Goal: Transaction & Acquisition: Subscribe to service/newsletter

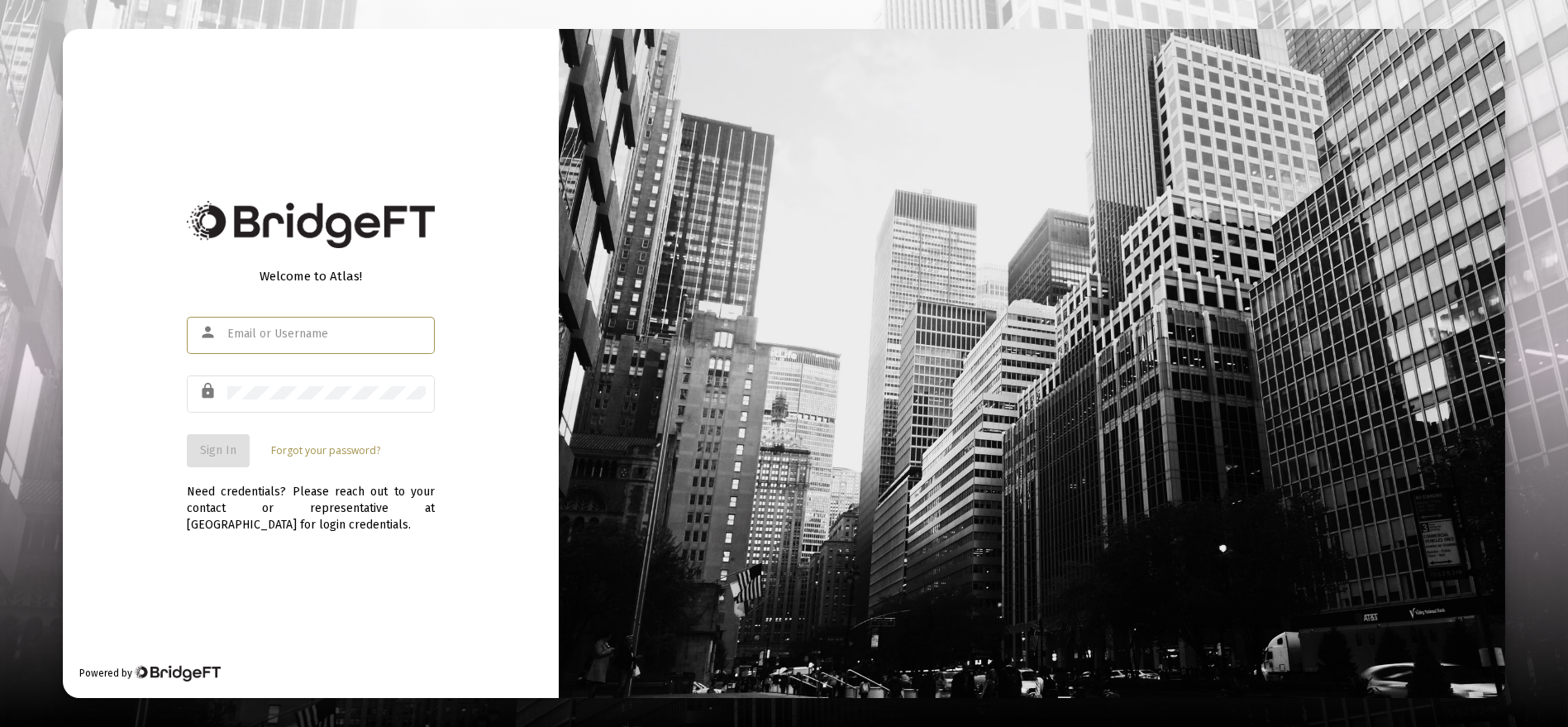
click at [267, 332] on input "text" at bounding box center [326, 334] width 198 height 13
type input "arossetti@heritage-advisors.com"
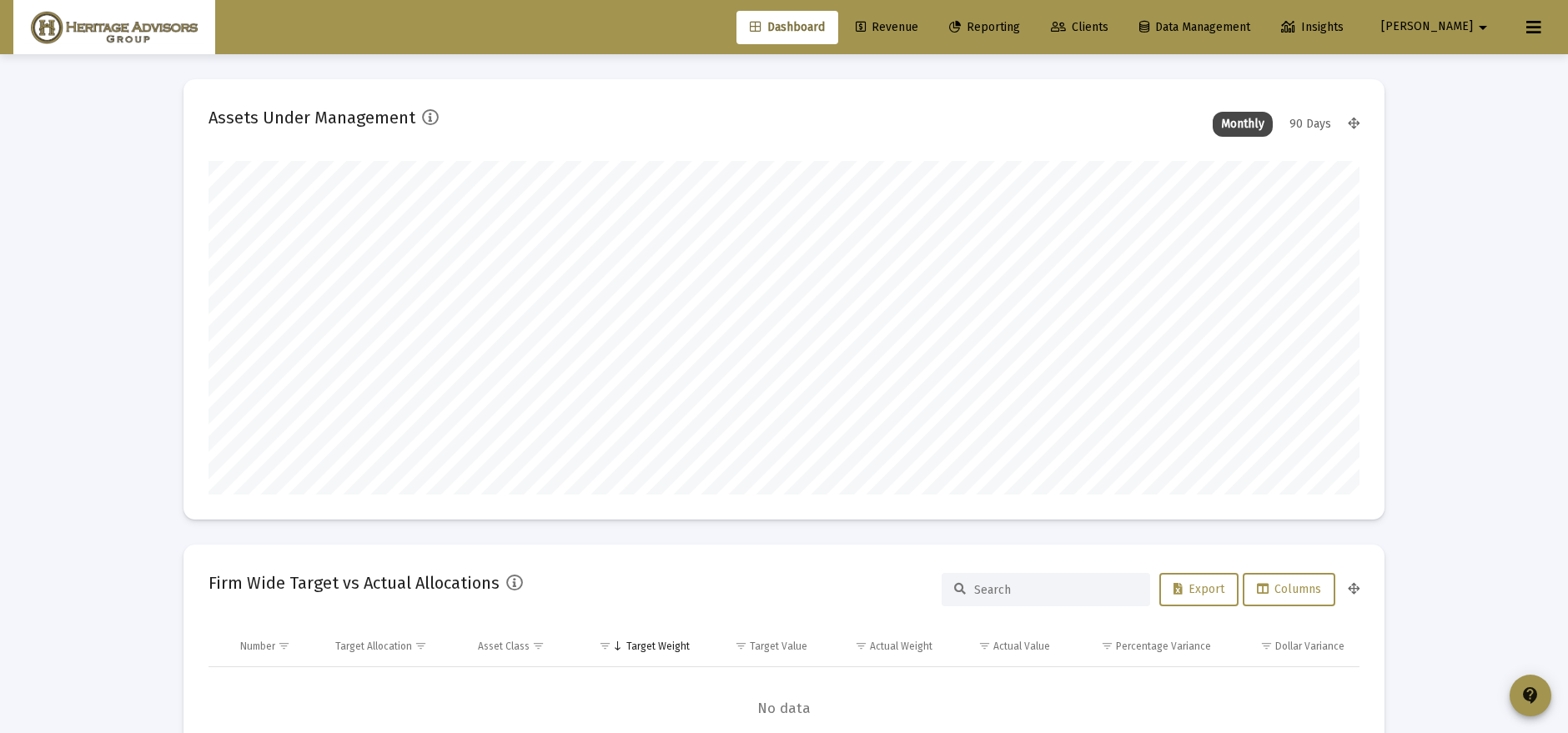
scroll to position [334, 1151]
type input "2025-10-01"
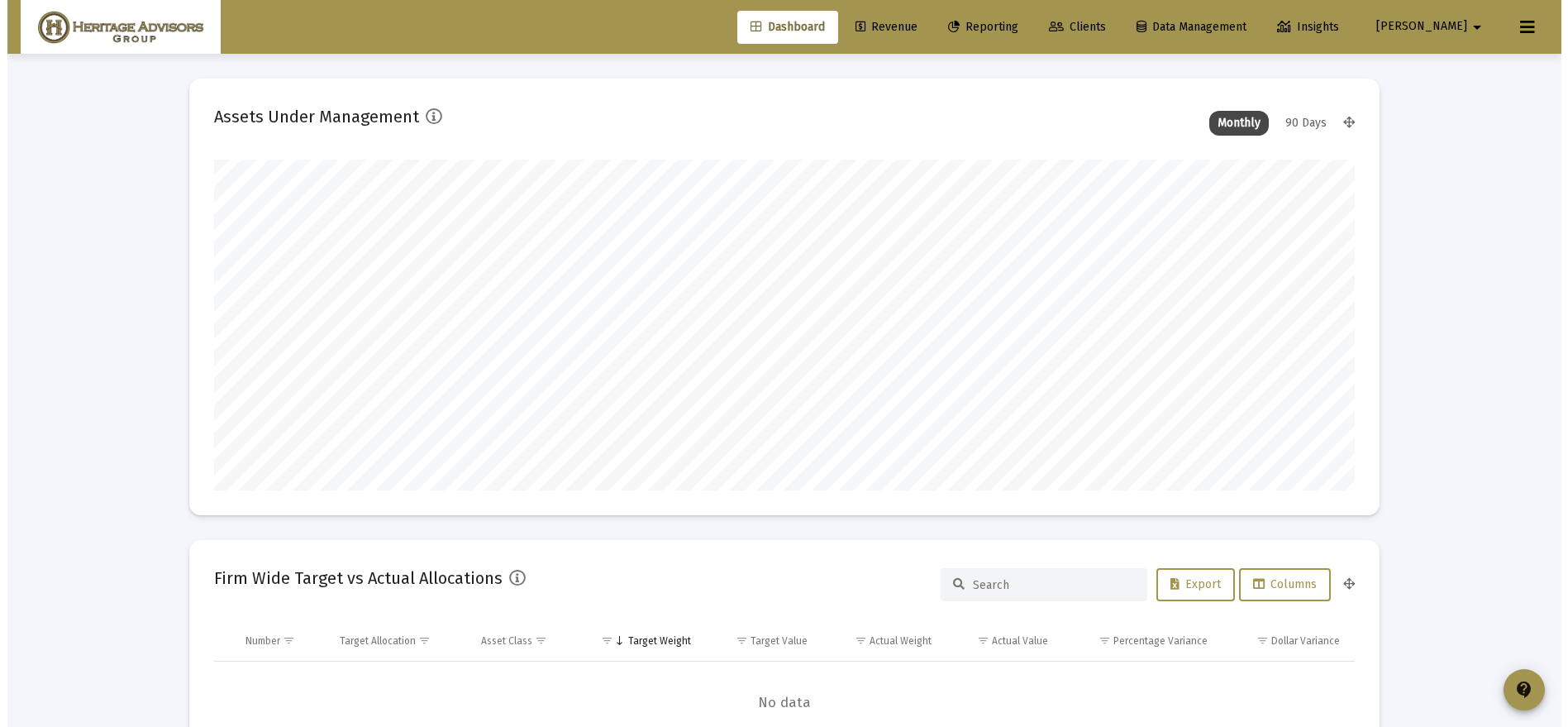
scroll to position [331, 533]
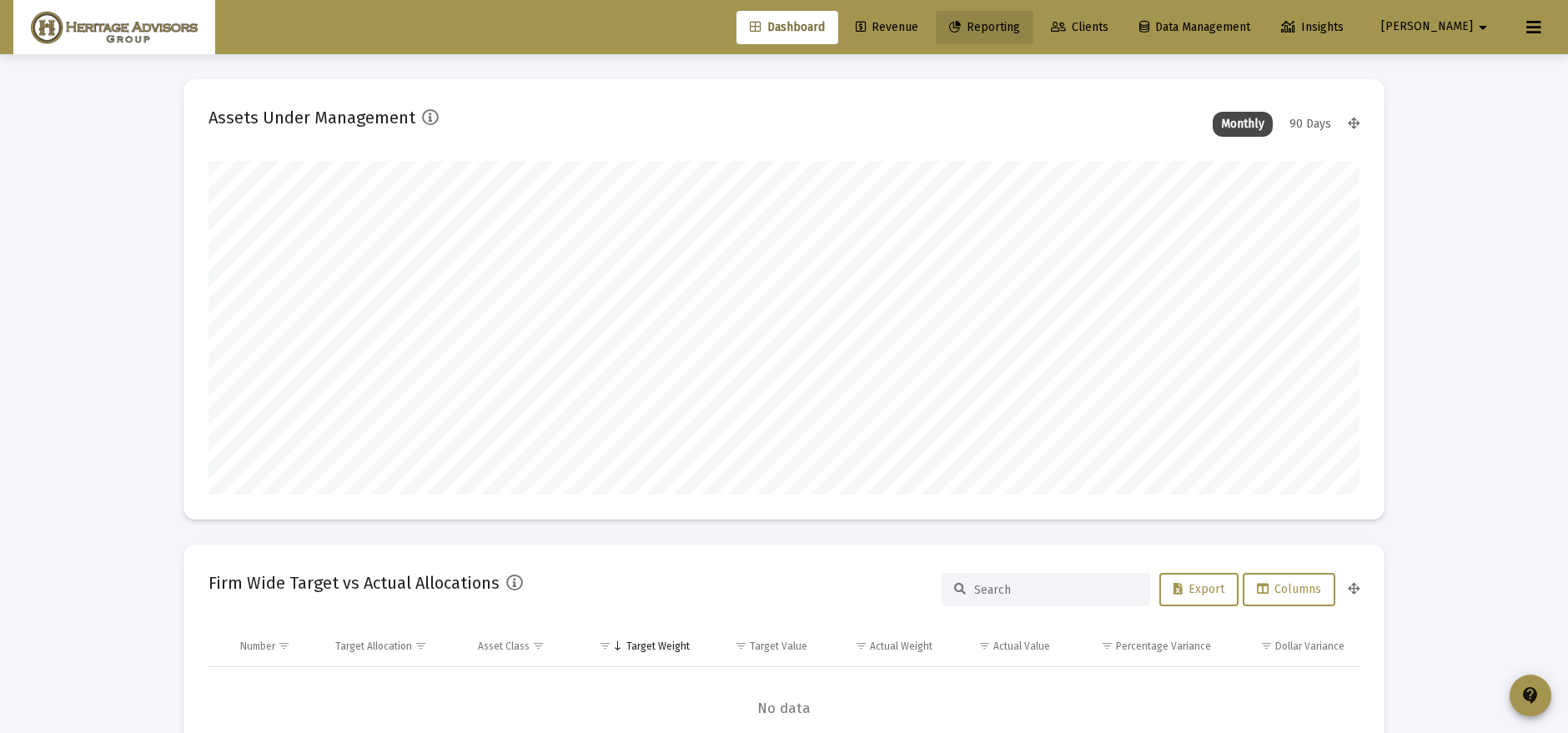
click at [1020, 26] on span "Reporting" at bounding box center [985, 27] width 71 height 14
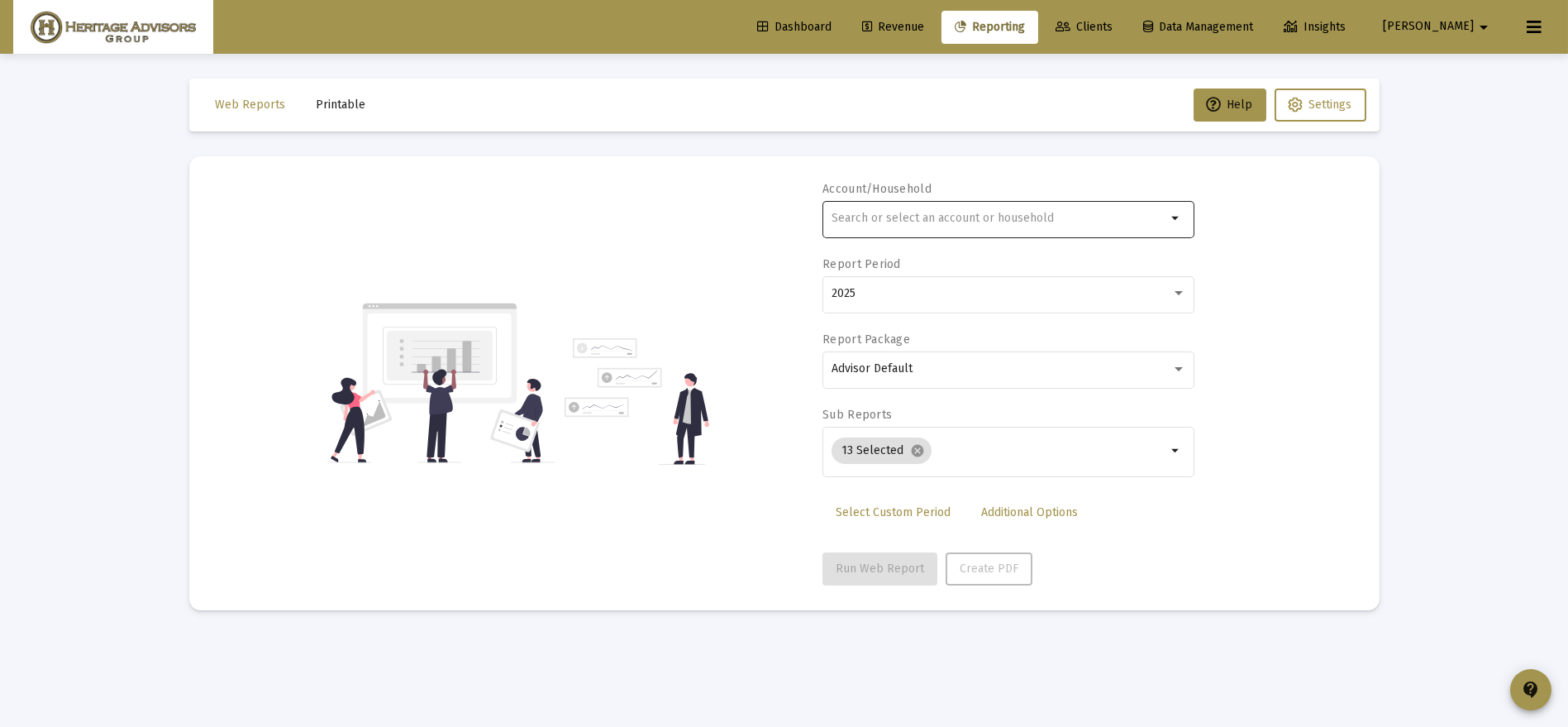
click at [958, 233] on div at bounding box center [999, 217] width 335 height 41
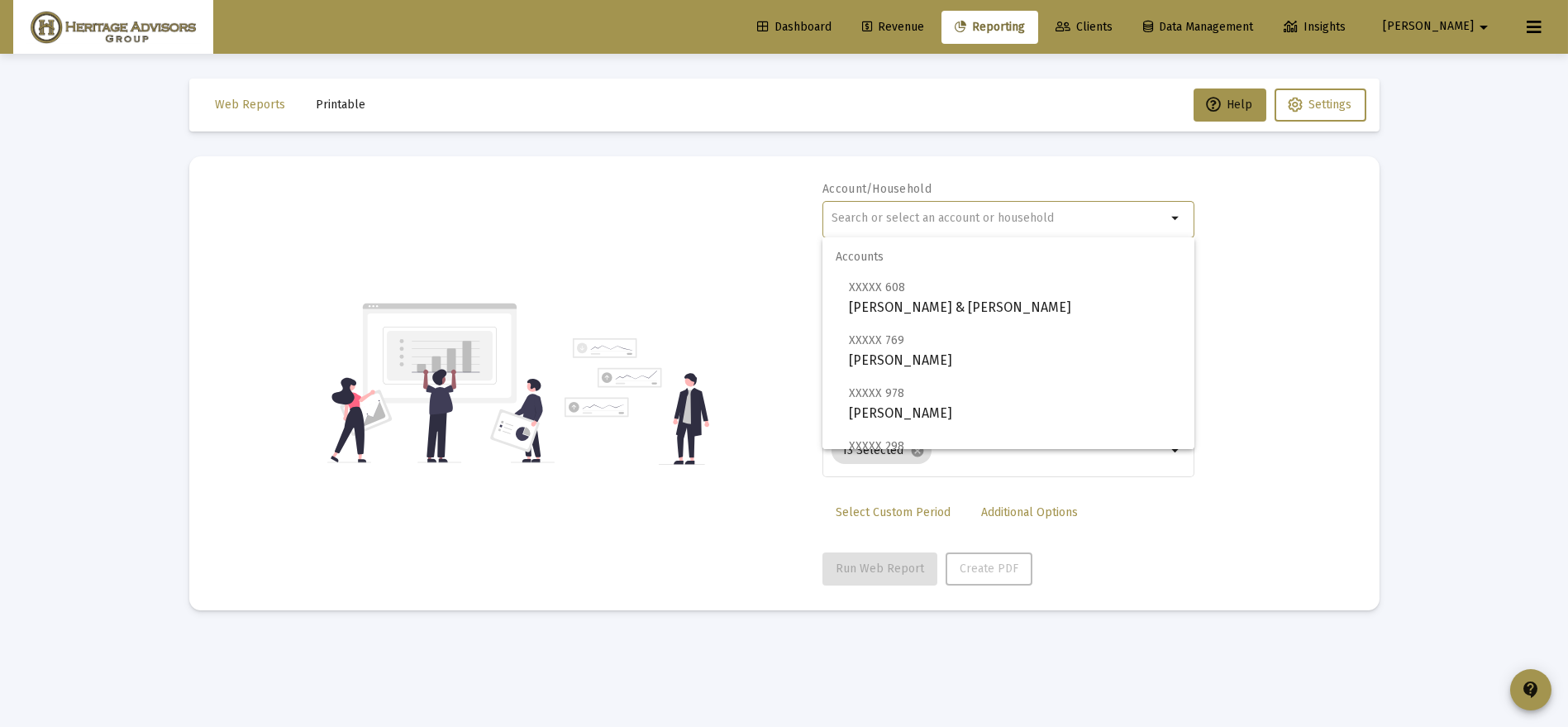
click at [945, 214] on input "text" at bounding box center [999, 218] width 335 height 13
type input "o"
click at [1113, 21] on span "Clients" at bounding box center [1084, 27] width 57 height 14
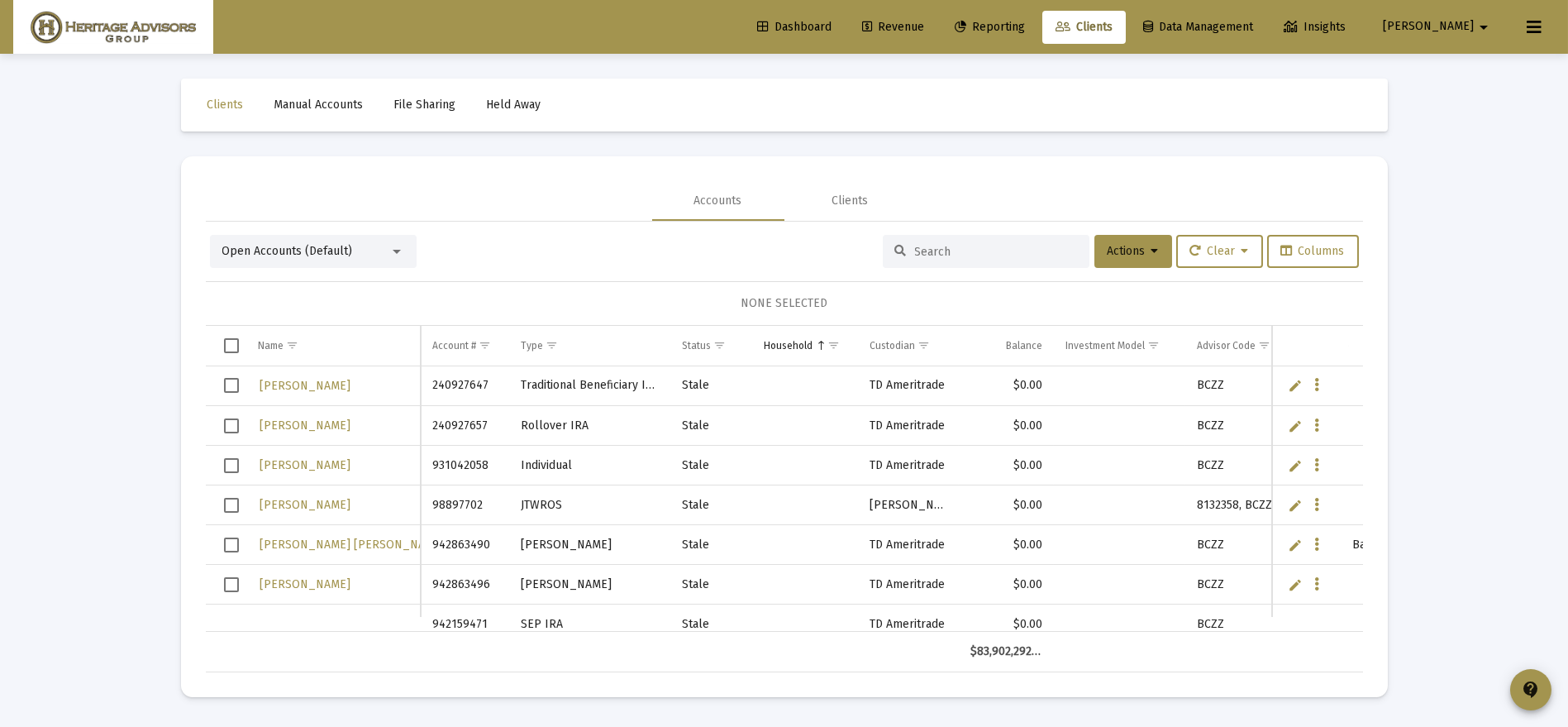
click at [966, 247] on input at bounding box center [996, 252] width 162 height 14
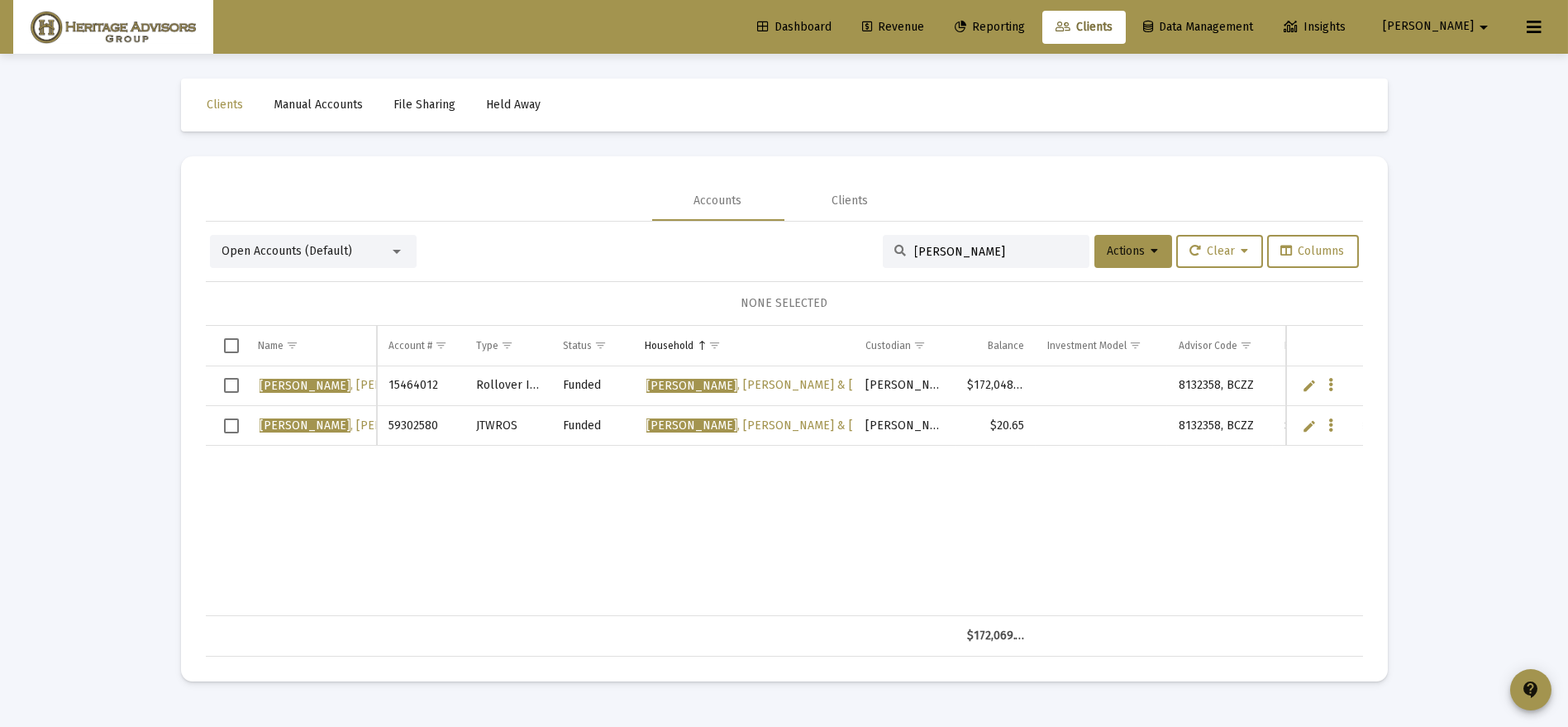
type input "ostergaard"
click at [1326, 423] on button "Data grid" at bounding box center [1331, 425] width 15 height 15
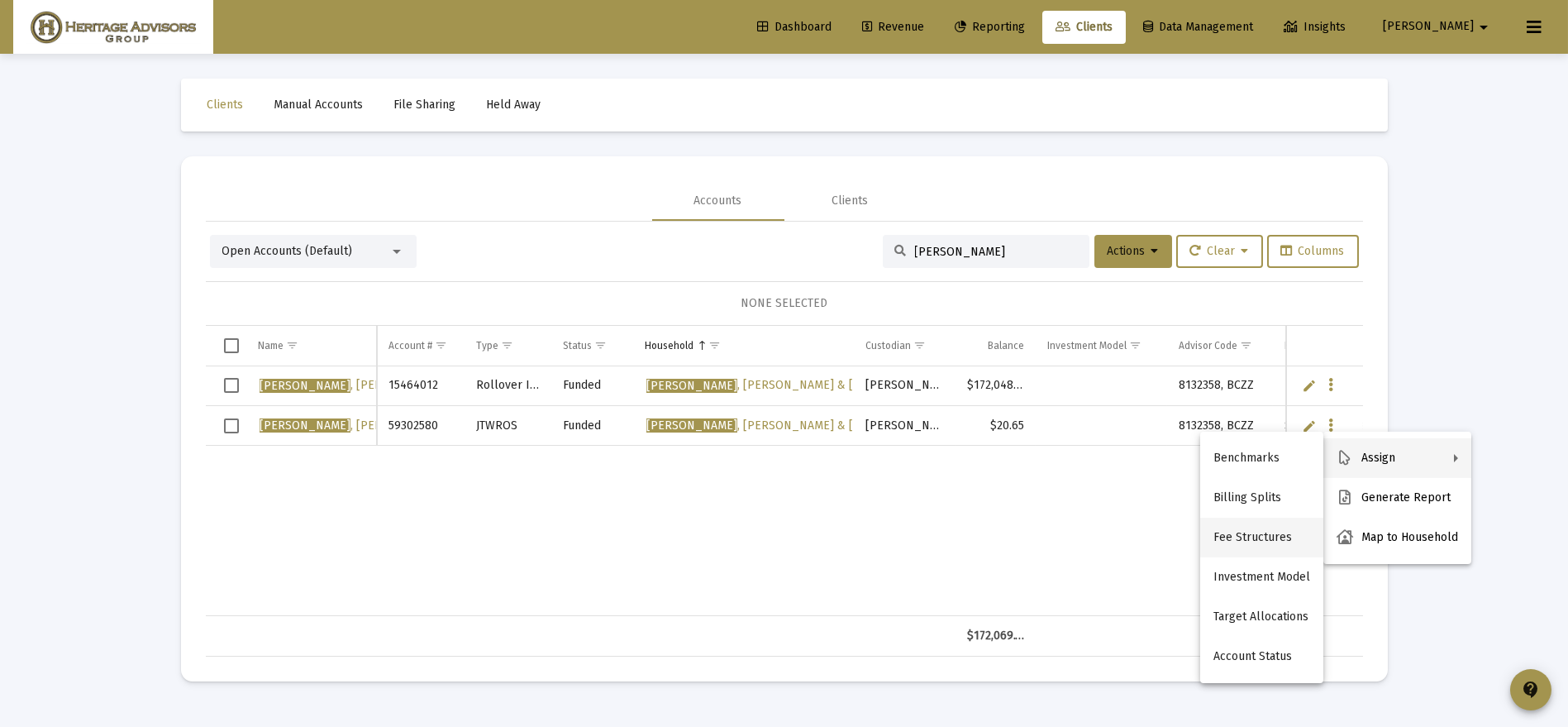
click at [1263, 537] on button "Fee Structures" at bounding box center [1262, 537] width 123 height 40
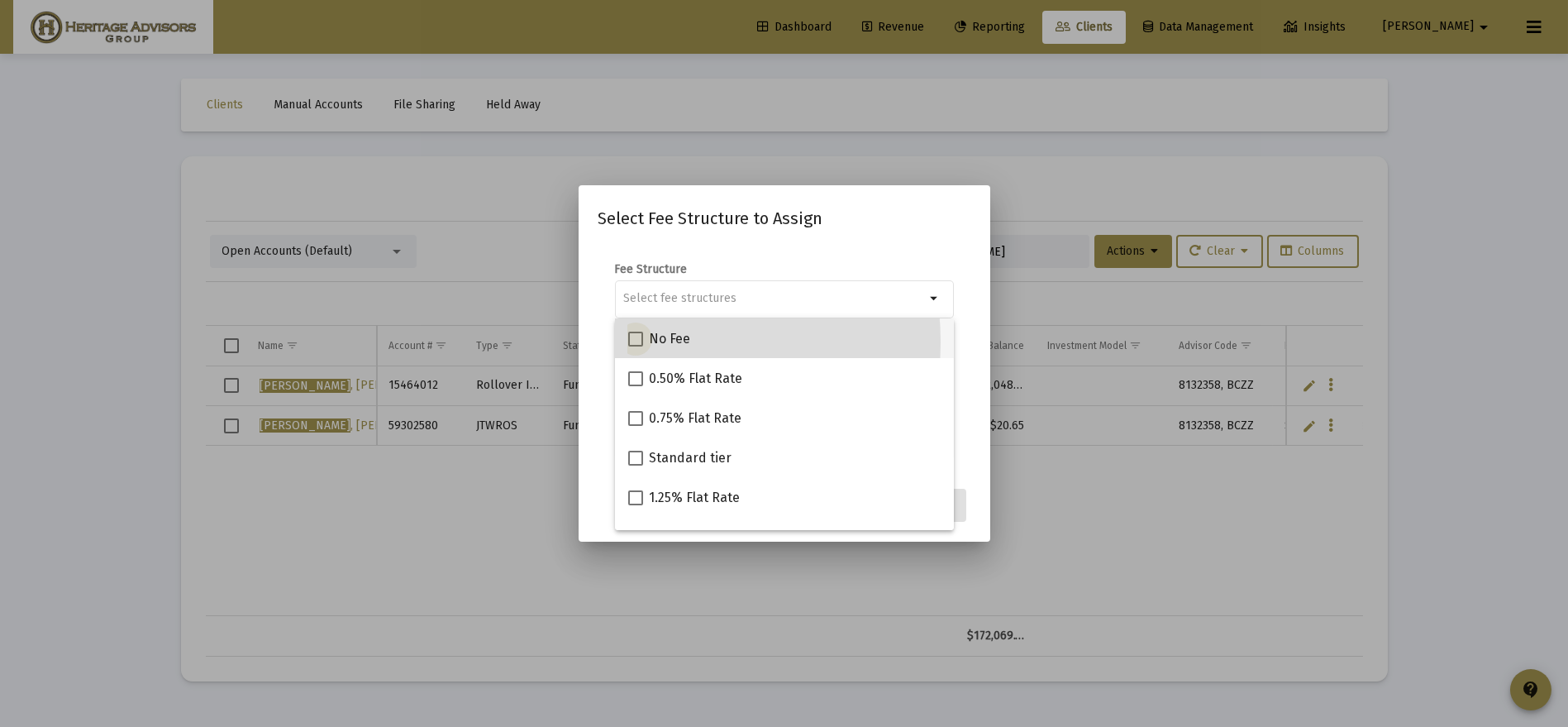
click at [633, 342] on span at bounding box center [636, 339] width 15 height 15
click at [635, 346] on input "No Fee" at bounding box center [635, 346] width 1 height 1
checkbox input "true"
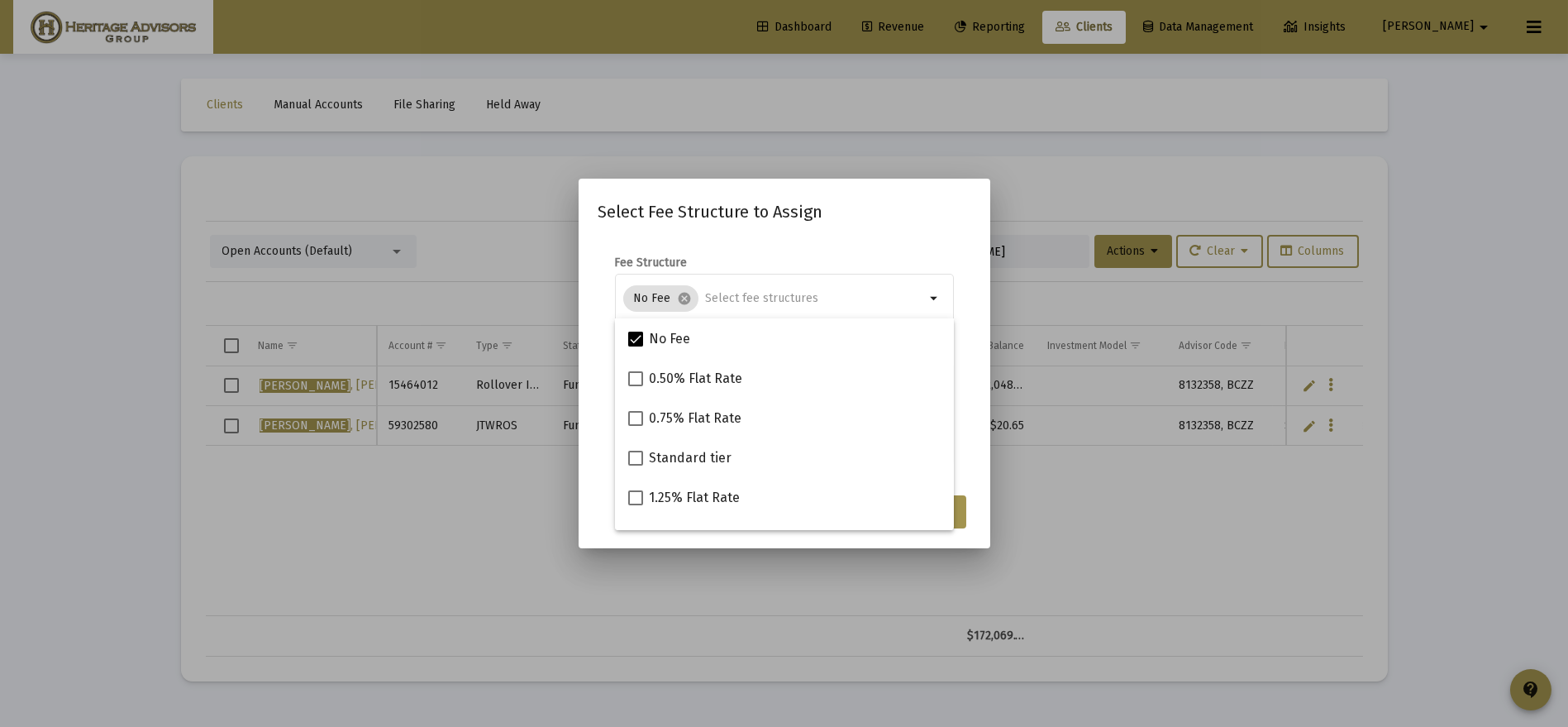
click at [966, 422] on form "Fee Structure No Fee cancel arrow_drop_down Notes You are assigning 1 account t…" at bounding box center [784, 360] width 372 height 211
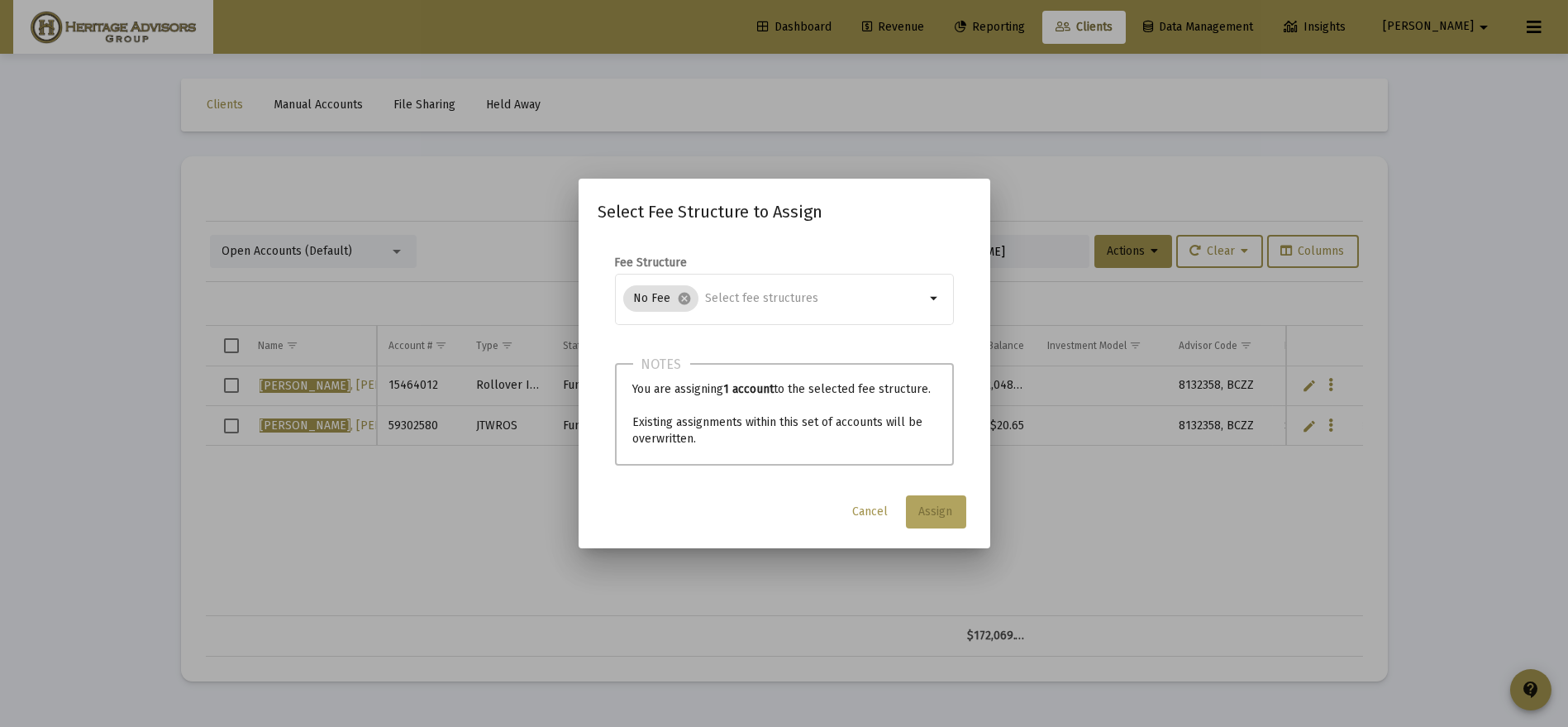
click at [939, 499] on button "Assign" at bounding box center [936, 512] width 61 height 33
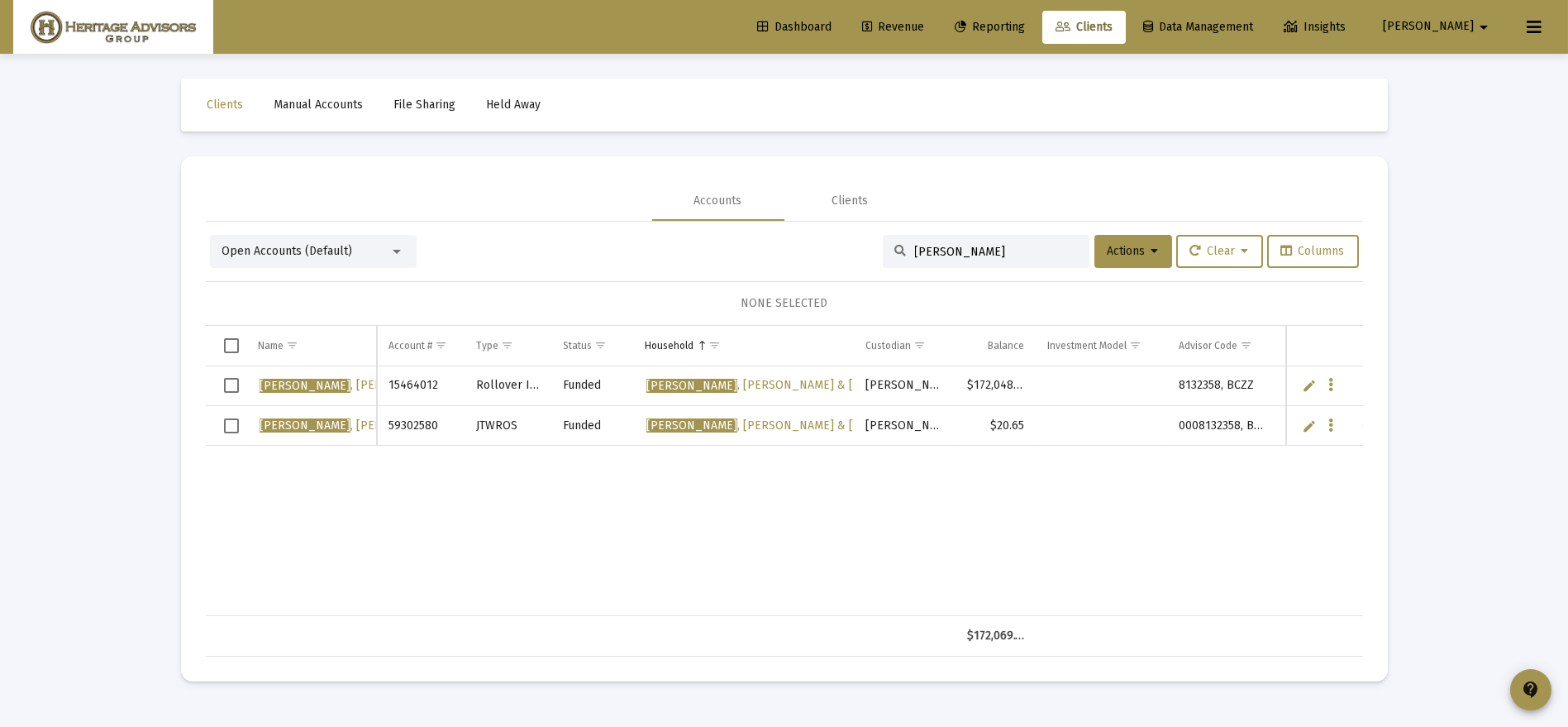
click at [1338, 386] on div "Data grid" at bounding box center [1332, 384] width 21 height 14
click at [1332, 386] on icon "Data grid" at bounding box center [1330, 385] width 5 height 20
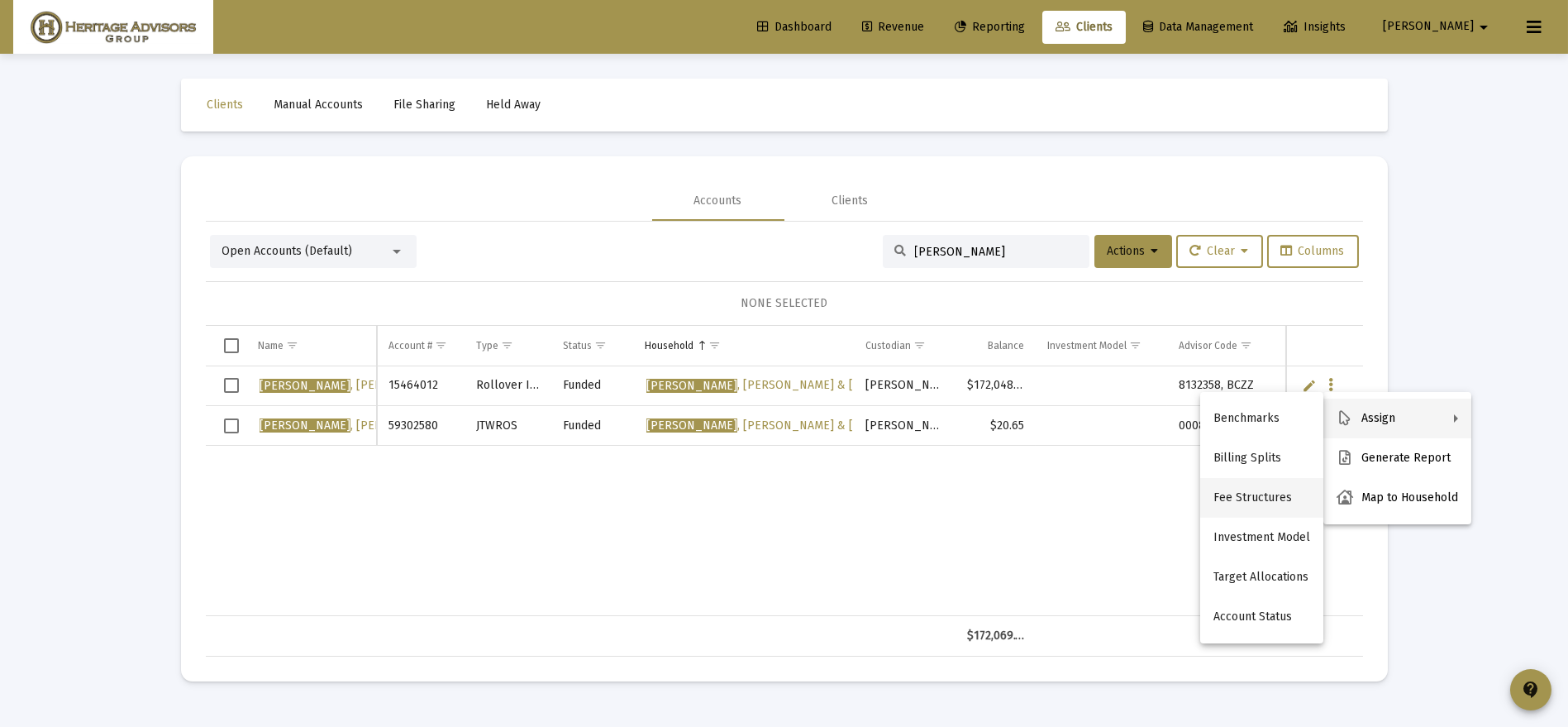
click at [1298, 503] on button "Fee Structures" at bounding box center [1262, 498] width 123 height 40
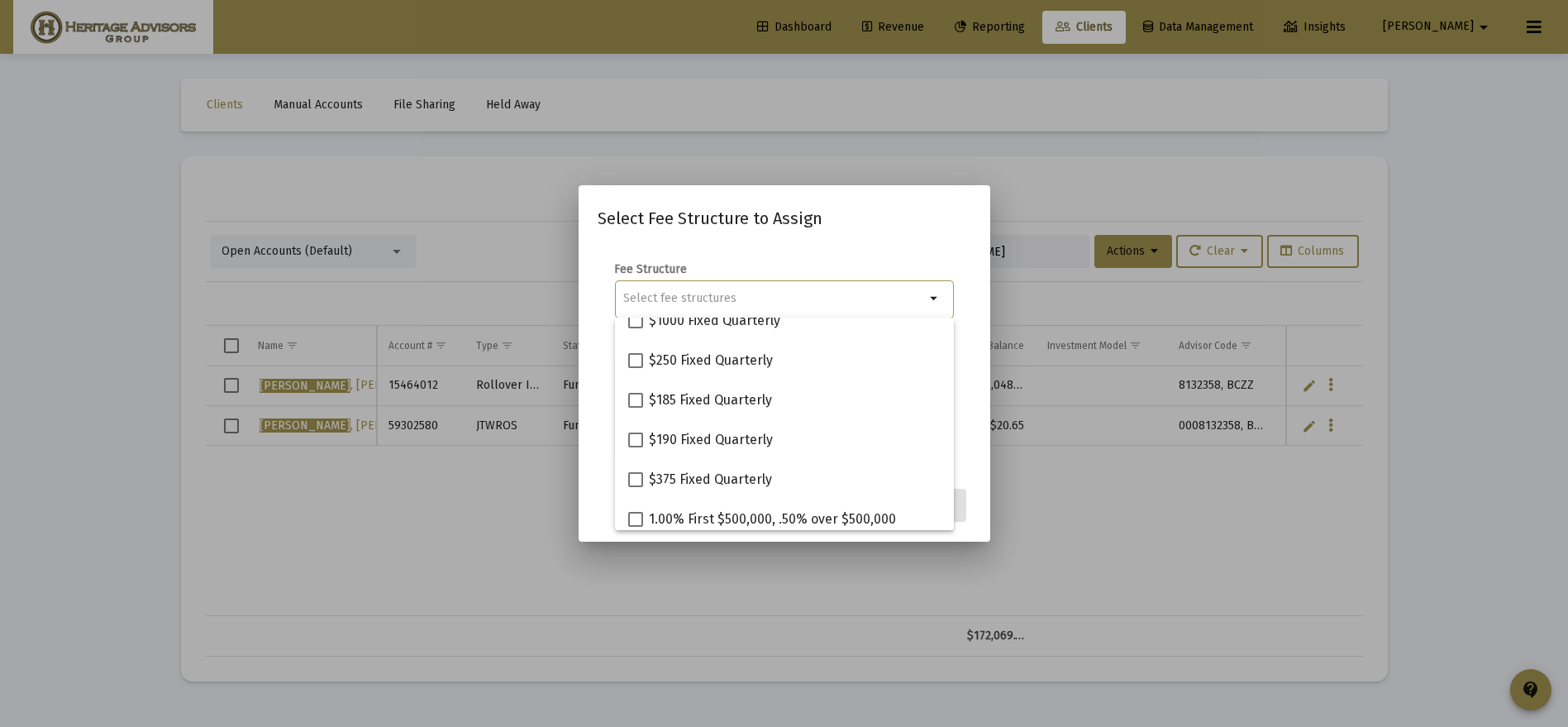
scroll to position [463, 0]
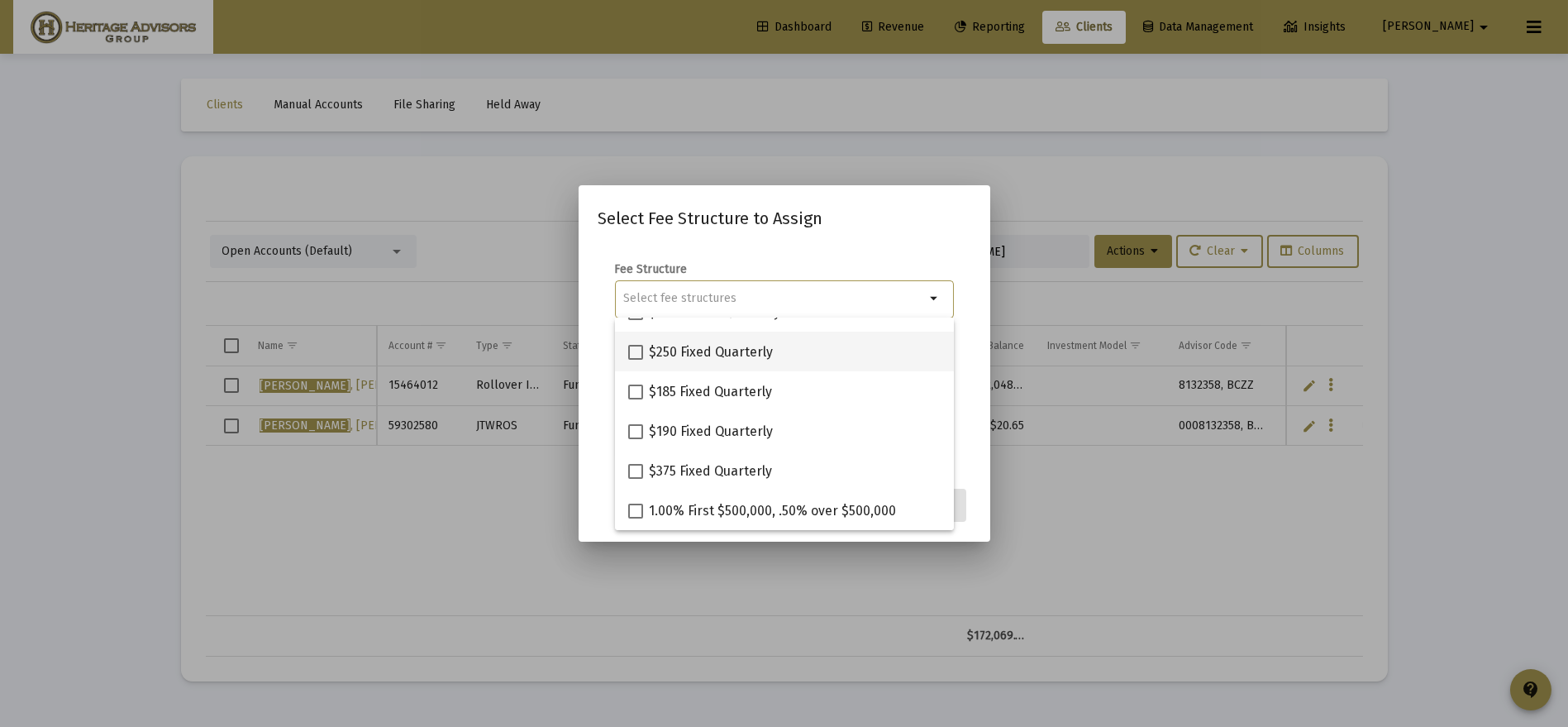
click at [629, 344] on label "$250 Fixed Quarterly" at bounding box center [700, 352] width 145 height 20
click at [635, 360] on input "$250 Fixed Quarterly" at bounding box center [635, 360] width 1 height 1
checkbox input "true"
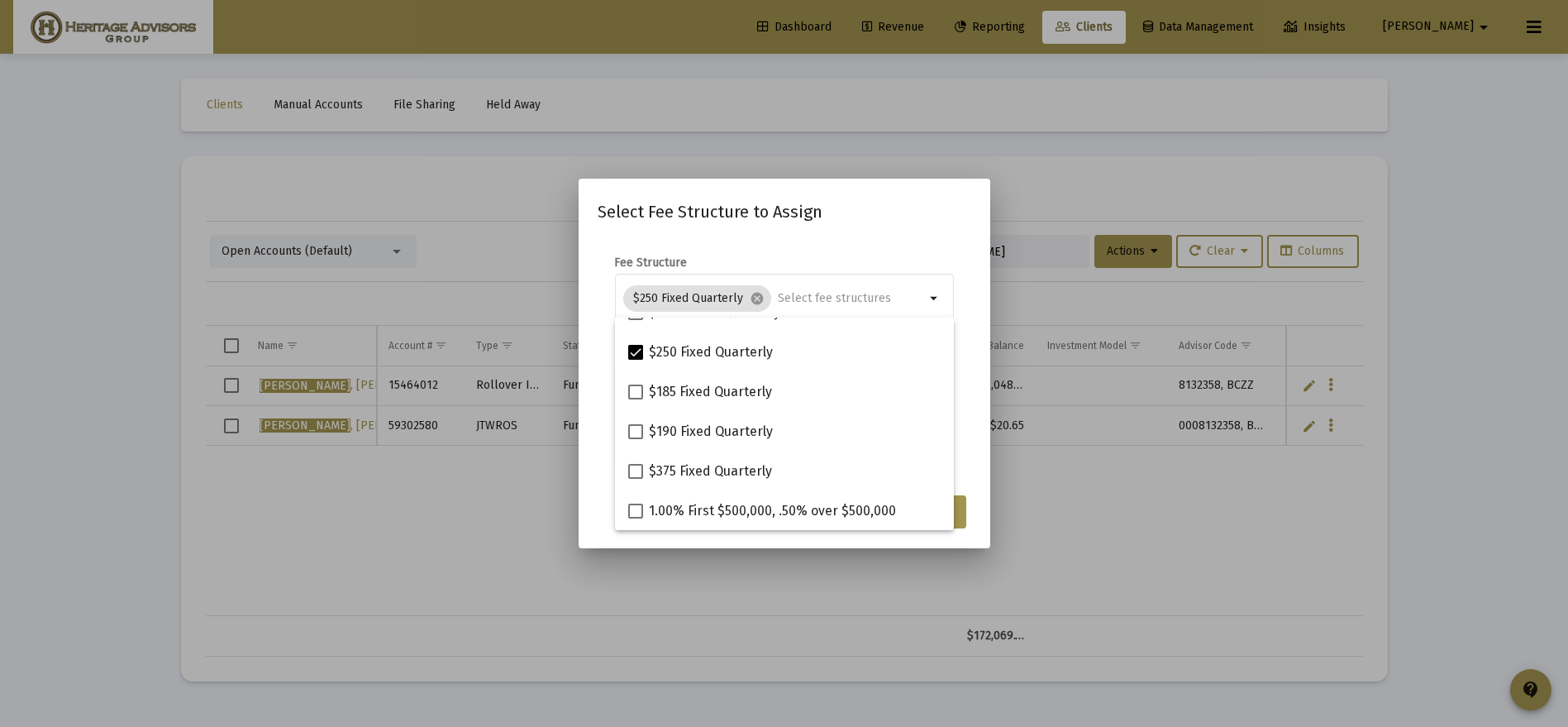
click at [981, 399] on mat-dialog-content "Fee Structure $250 Fixed Quarterly cancel arrow_drop_down Notes You are assigni…" at bounding box center [784, 362] width 412 height 248
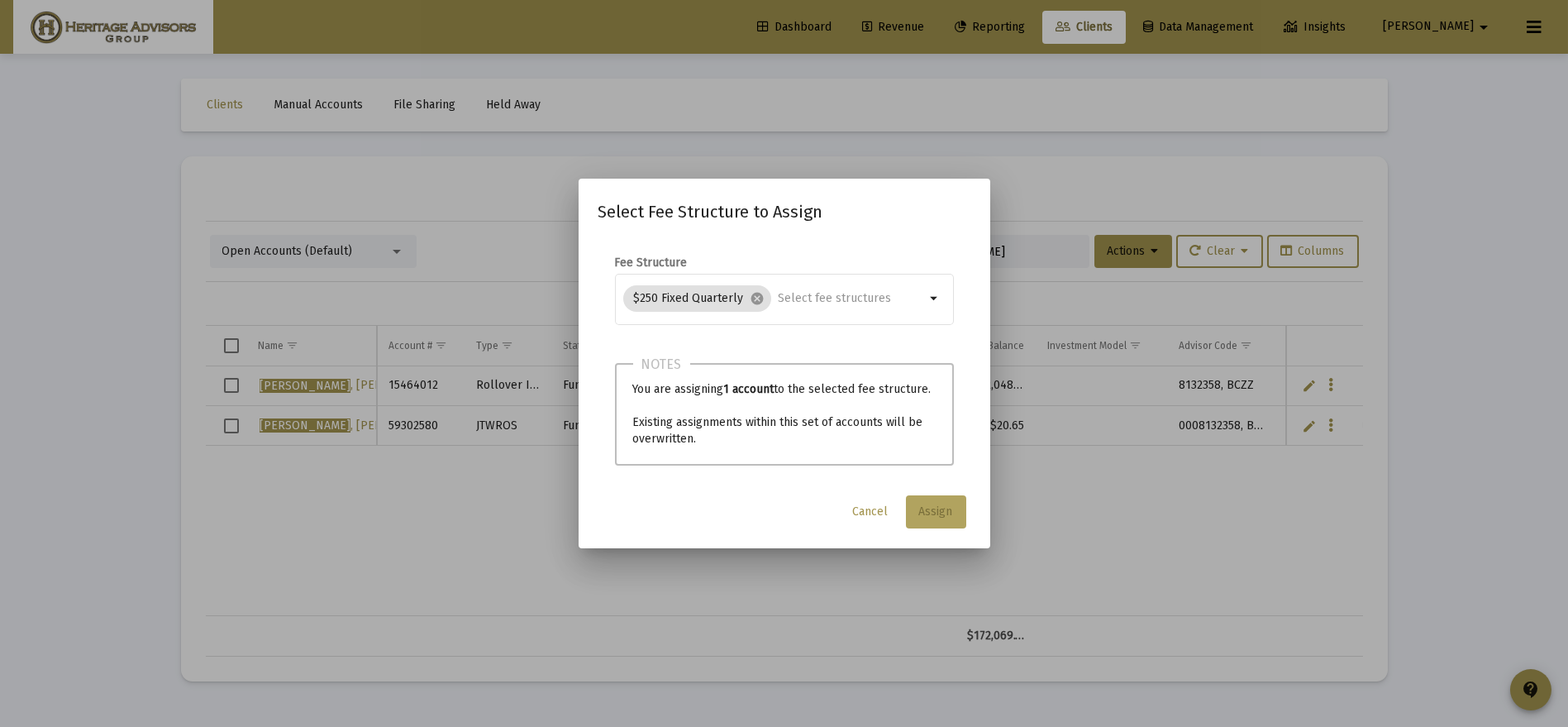
click at [944, 504] on span "Assign" at bounding box center [936, 511] width 34 height 14
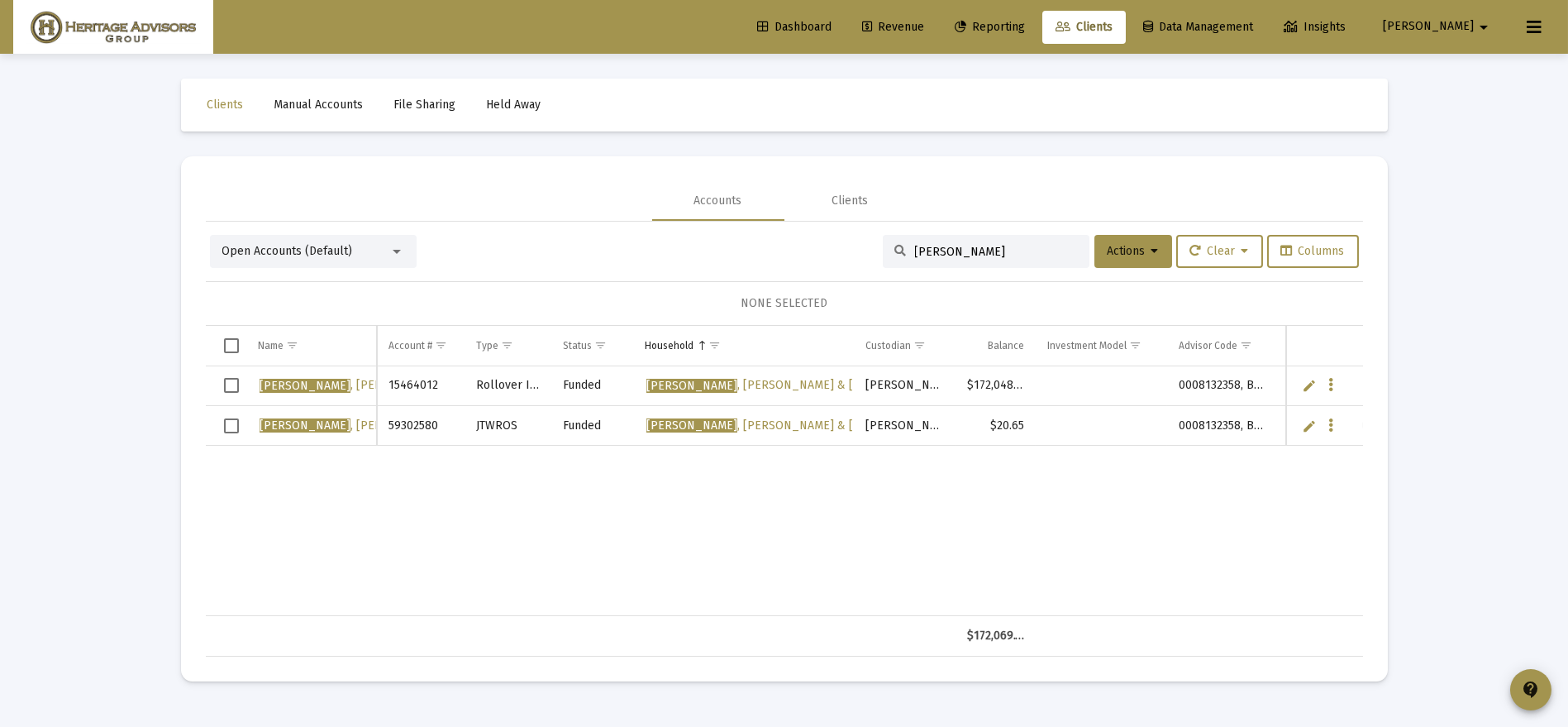
drag, startPoint x: 970, startPoint y: 252, endPoint x: 767, endPoint y: 277, distance: 204.5
click at [784, 287] on div "Open Accounts (Default) ostergaard Actions Clear Columns NONE SELECTED Name Nam…" at bounding box center [784, 445] width 1157 height 421
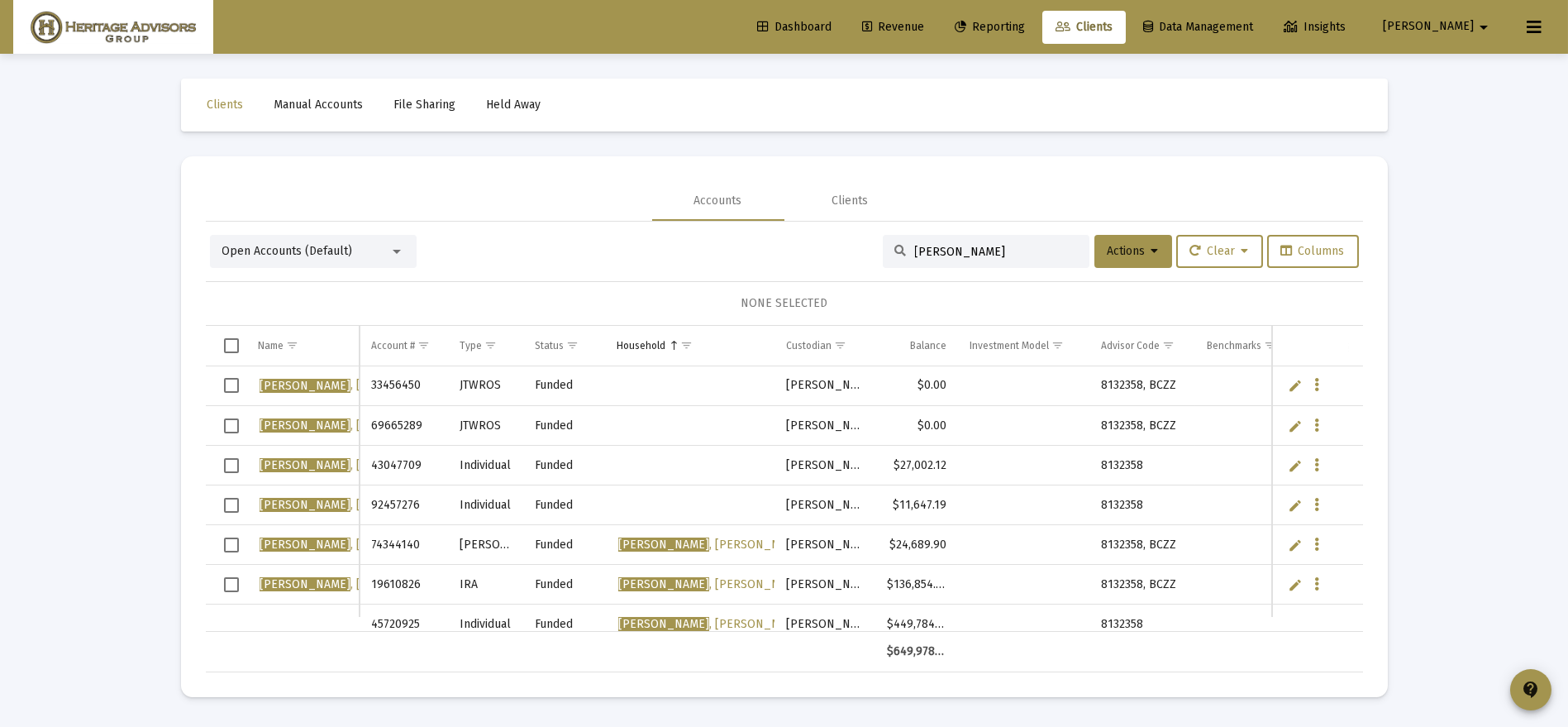
type input "berman"
click at [1321, 382] on button "Data grid" at bounding box center [1317, 385] width 15 height 15
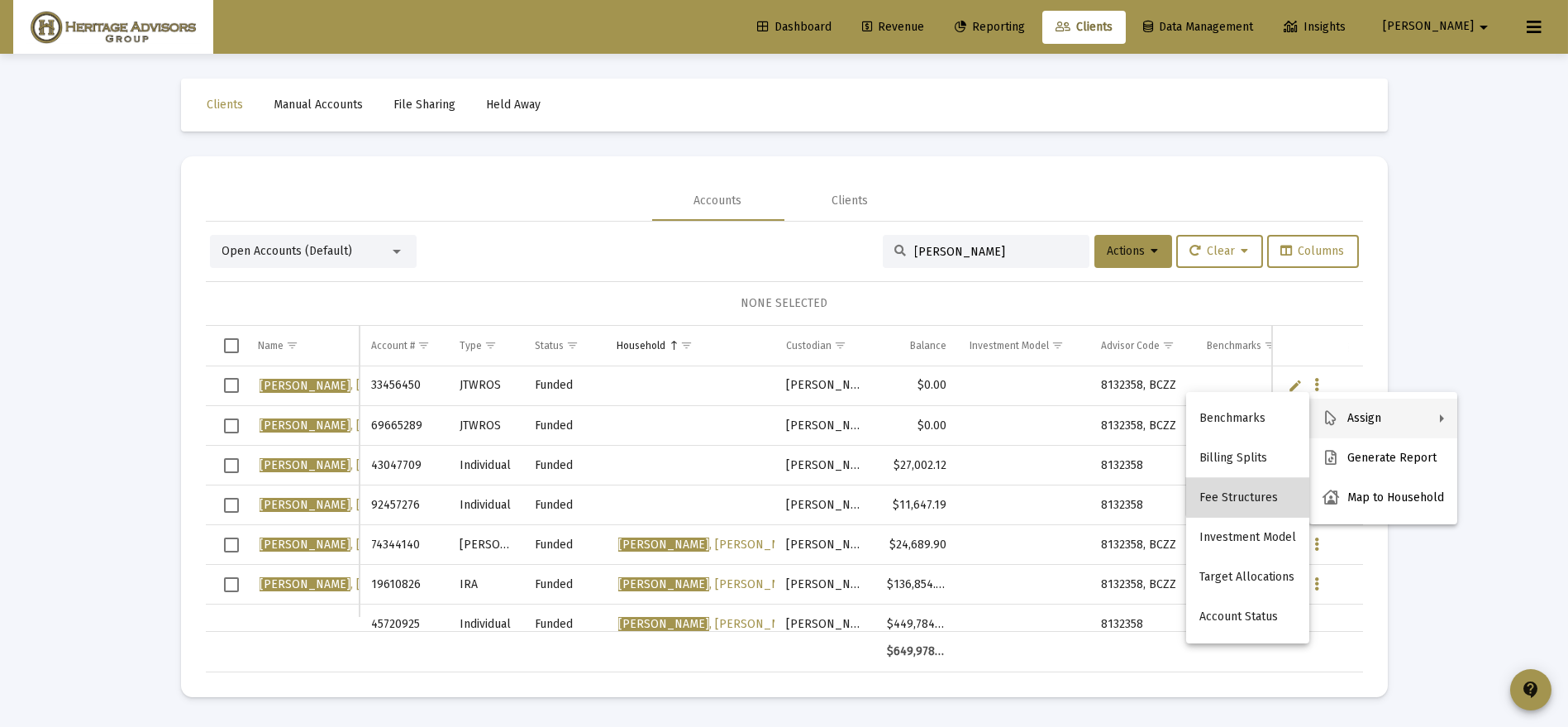
click at [1258, 492] on button "Fee Structures" at bounding box center [1247, 498] width 123 height 40
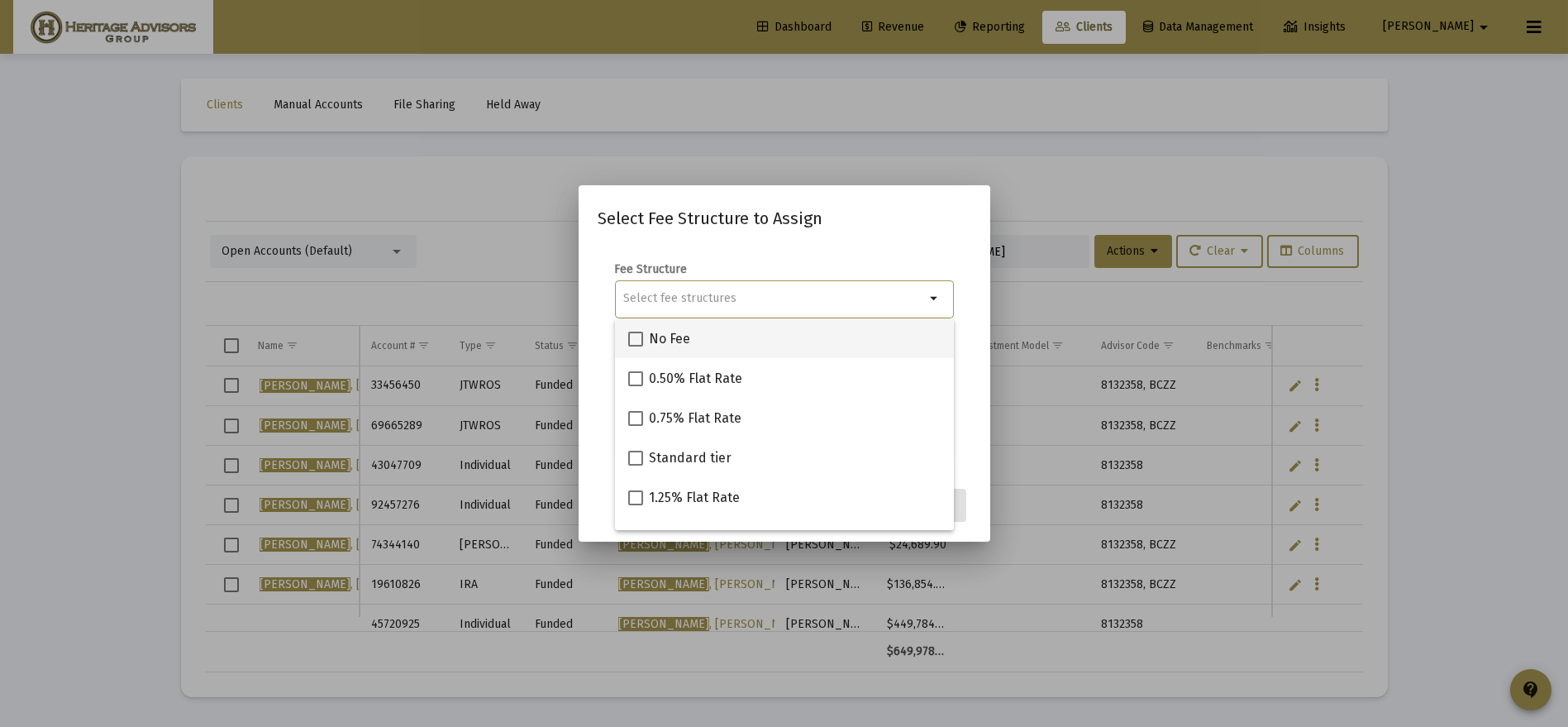
click at [628, 331] on span at bounding box center [636, 339] width 15 height 15
click at [635, 346] on input "No Fee" at bounding box center [635, 346] width 1 height 1
checkbox input "true"
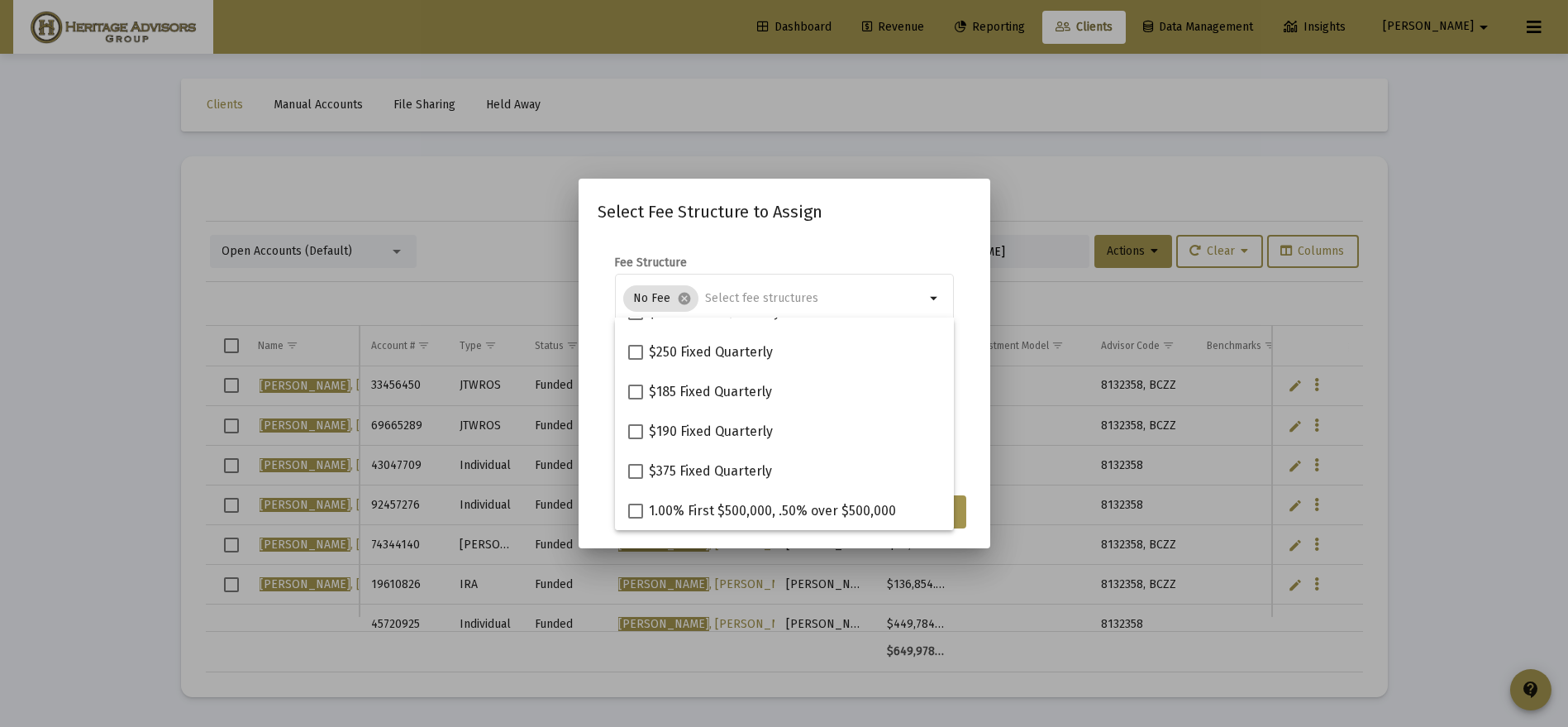
click at [985, 443] on mat-dialog-content "Fee Structure No Fee cancel arrow_drop_down Notes You are assigning 1 account t…" at bounding box center [784, 362] width 412 height 248
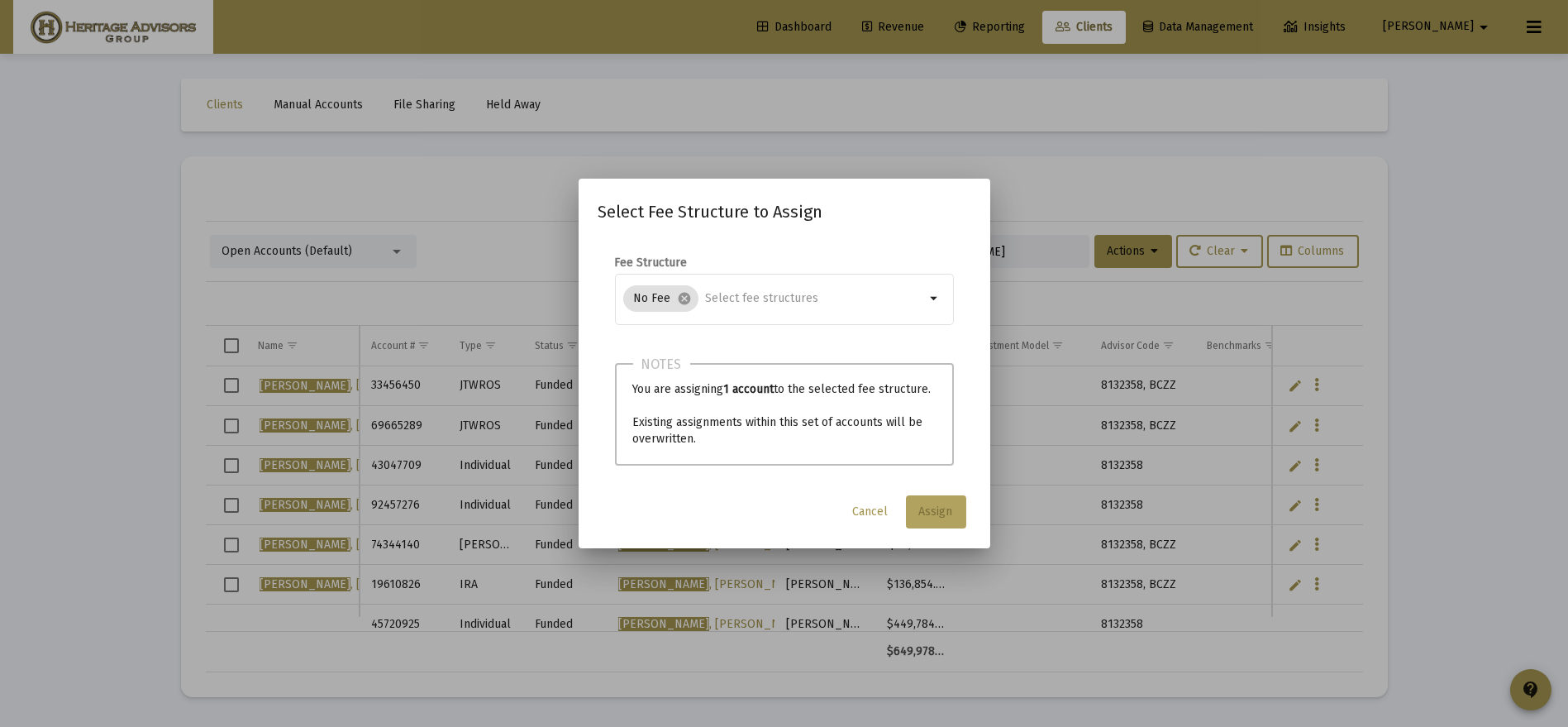
click at [941, 497] on button "Assign" at bounding box center [936, 512] width 61 height 33
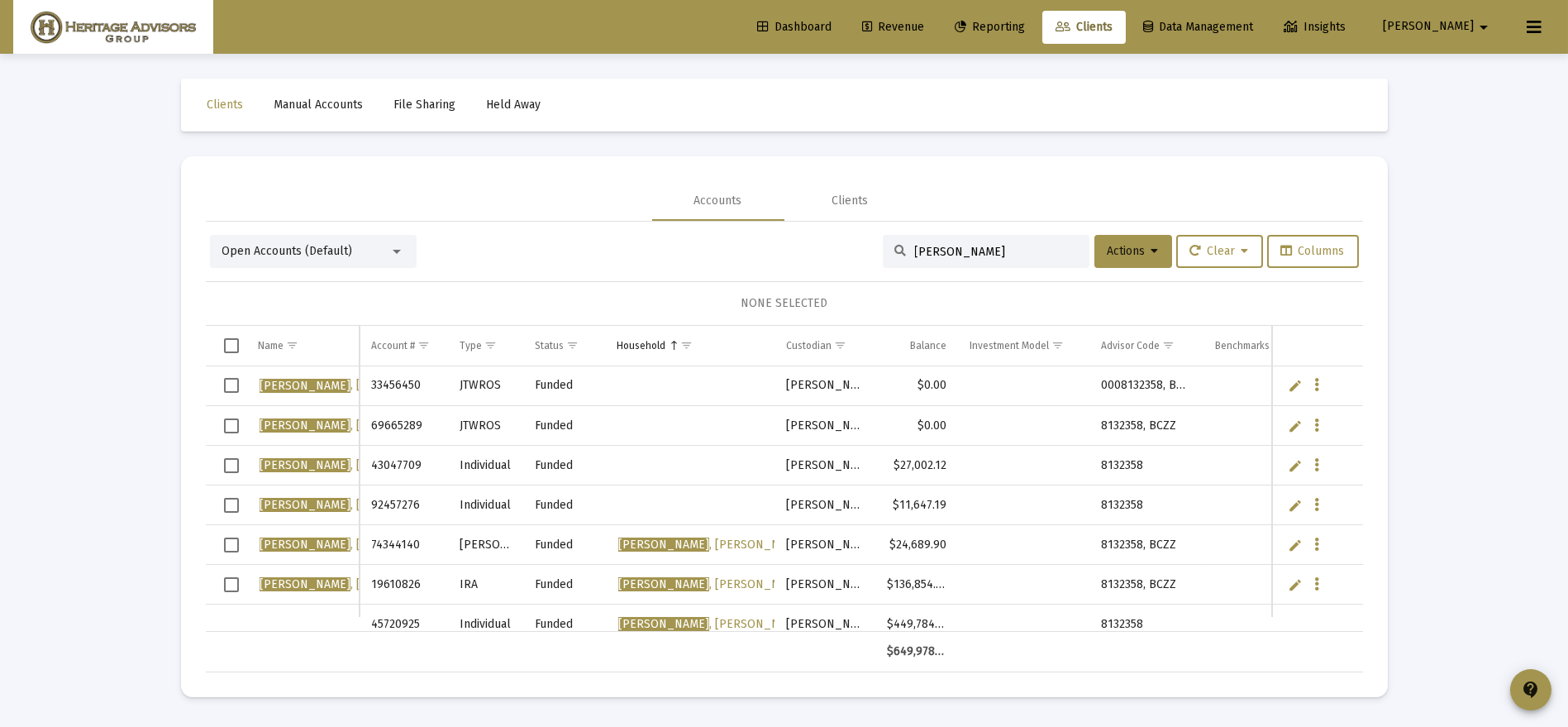
drag, startPoint x: 1006, startPoint y: 248, endPoint x: 765, endPoint y: 263, distance: 241.5
click at [765, 263] on div "Open Accounts (Default) berman Actions Clear Columns" at bounding box center [784, 251] width 1149 height 33
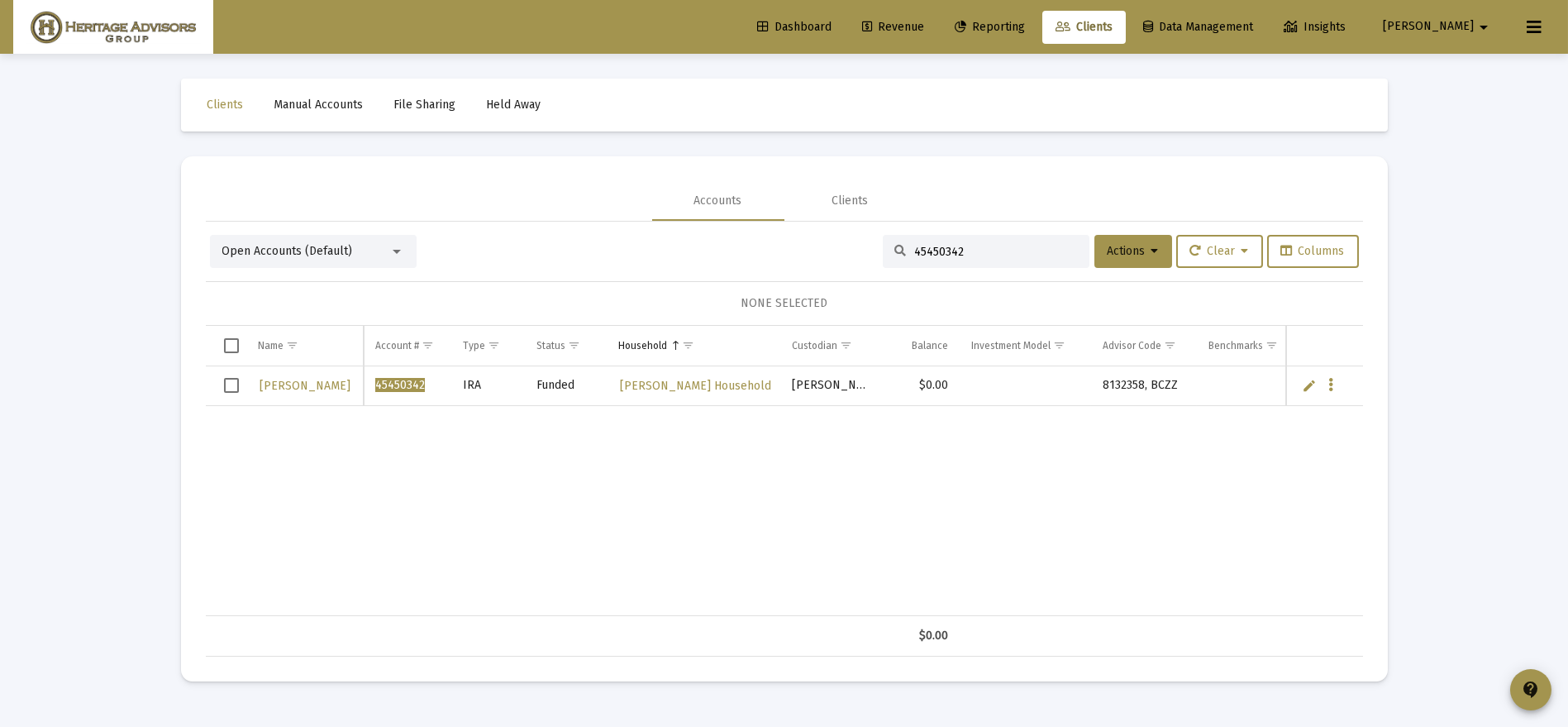
type input "45450342"
click at [1329, 382] on icon "Data grid" at bounding box center [1330, 385] width 5 height 20
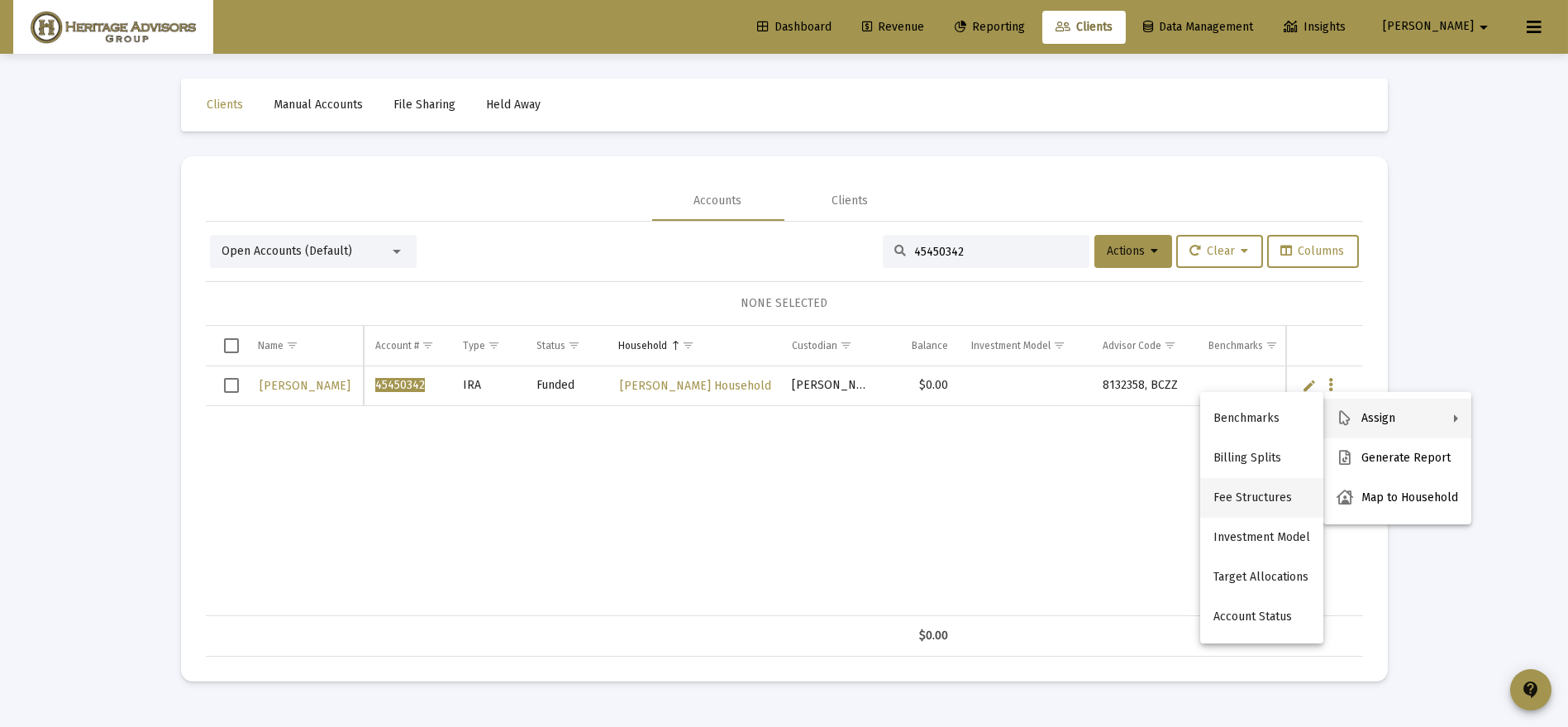
click at [1263, 506] on button "Fee Structures" at bounding box center [1262, 498] width 123 height 40
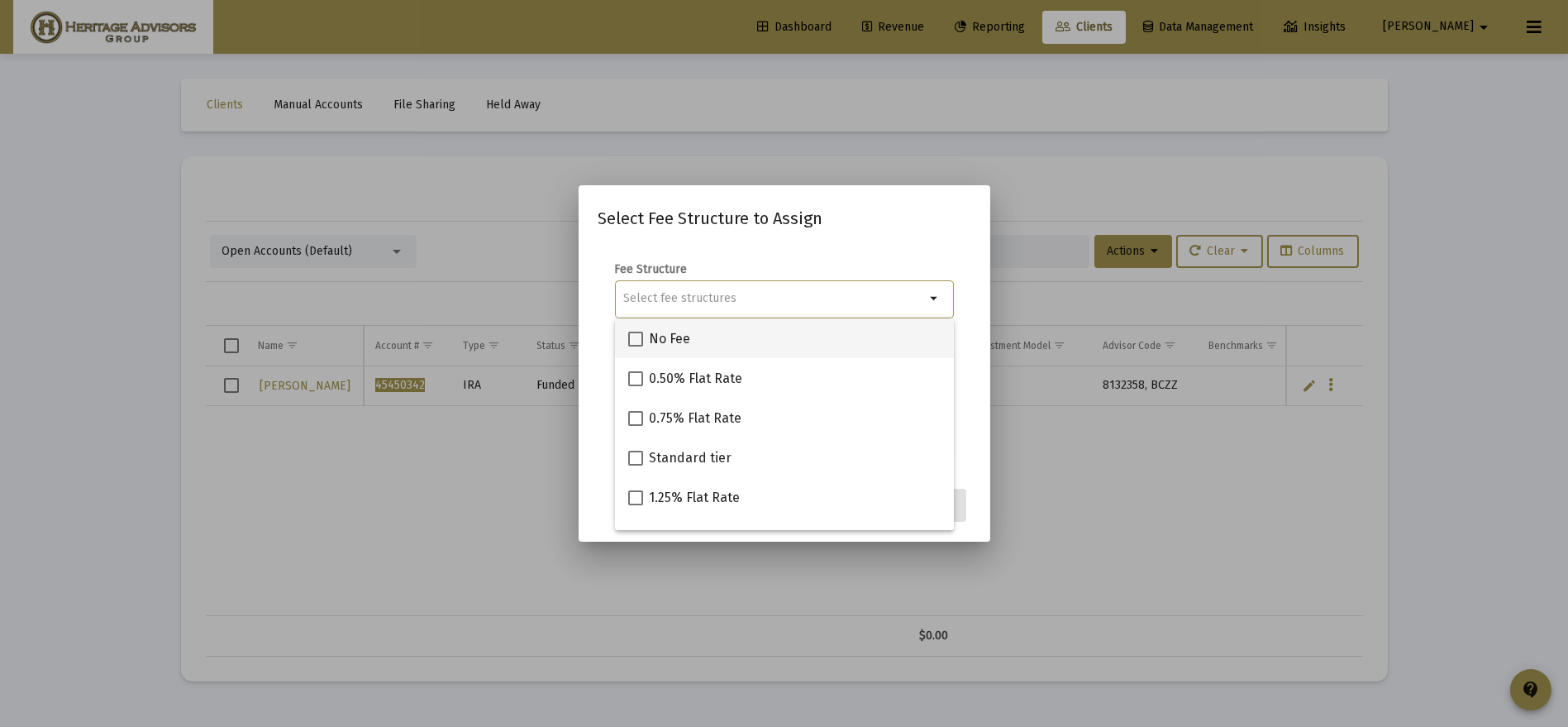
click at [641, 338] on span at bounding box center [636, 339] width 15 height 15
click at [636, 346] on input "No Fee" at bounding box center [635, 346] width 1 height 1
checkbox input "true"
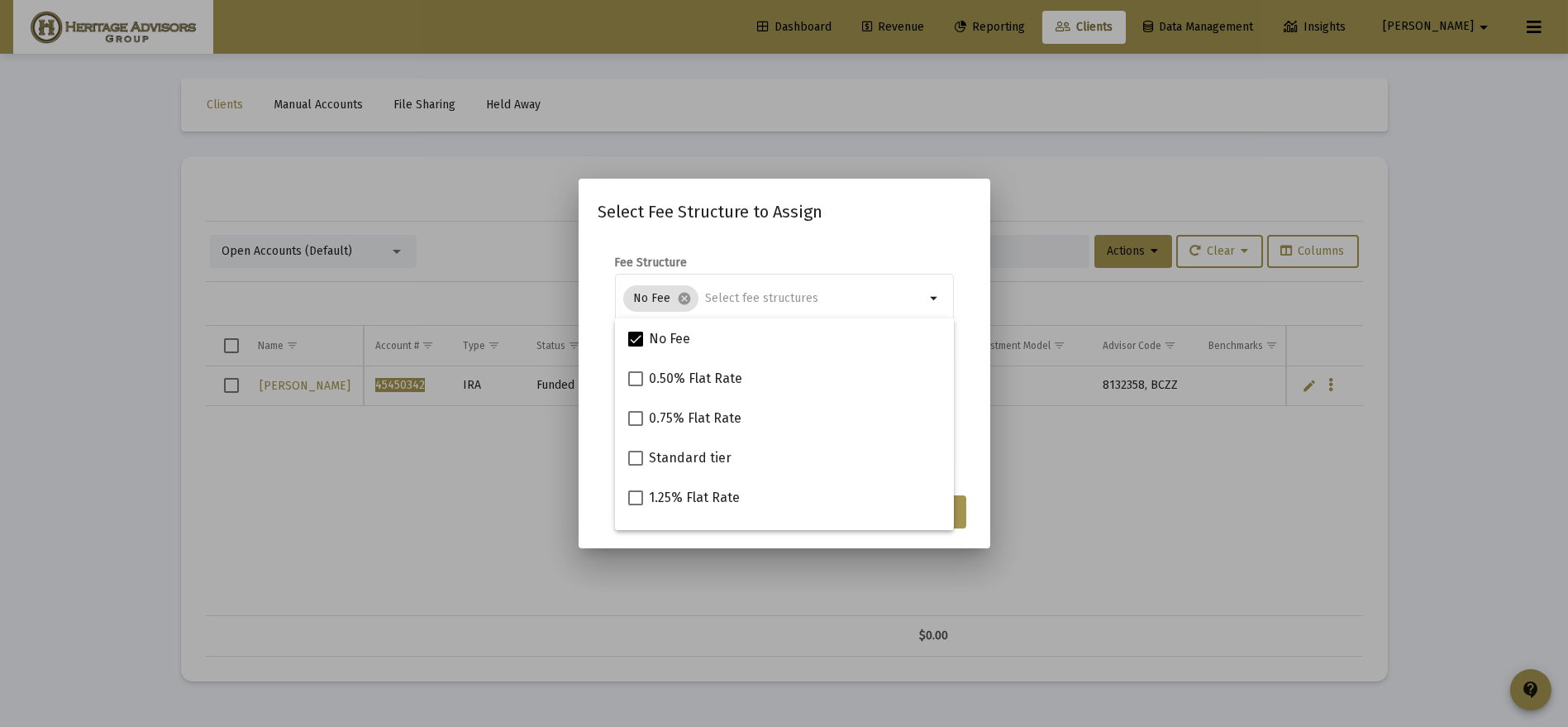
click at [968, 429] on form "Fee Structure No Fee cancel arrow_drop_down Notes You are assigning 1 account t…" at bounding box center [784, 360] width 372 height 211
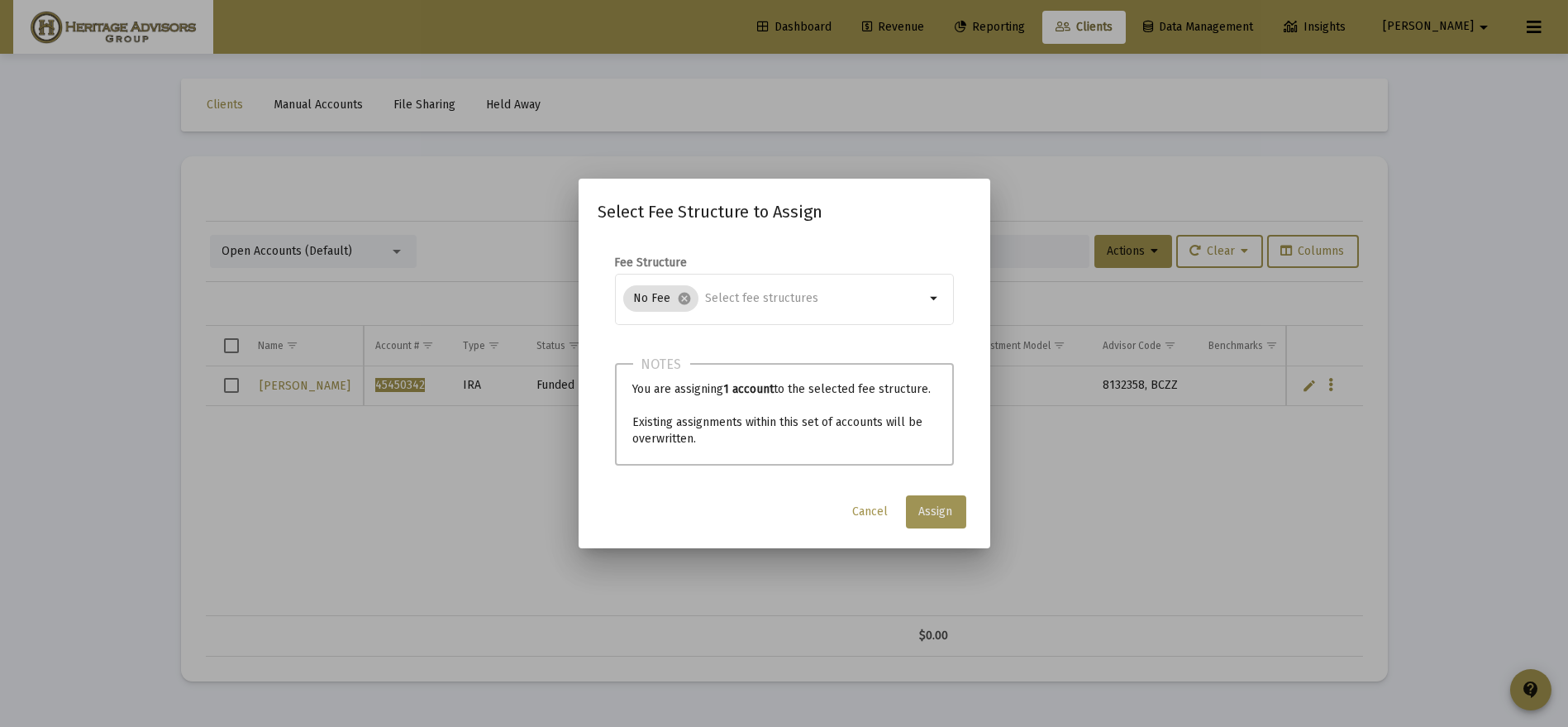
click at [941, 509] on span "Assign" at bounding box center [936, 511] width 34 height 14
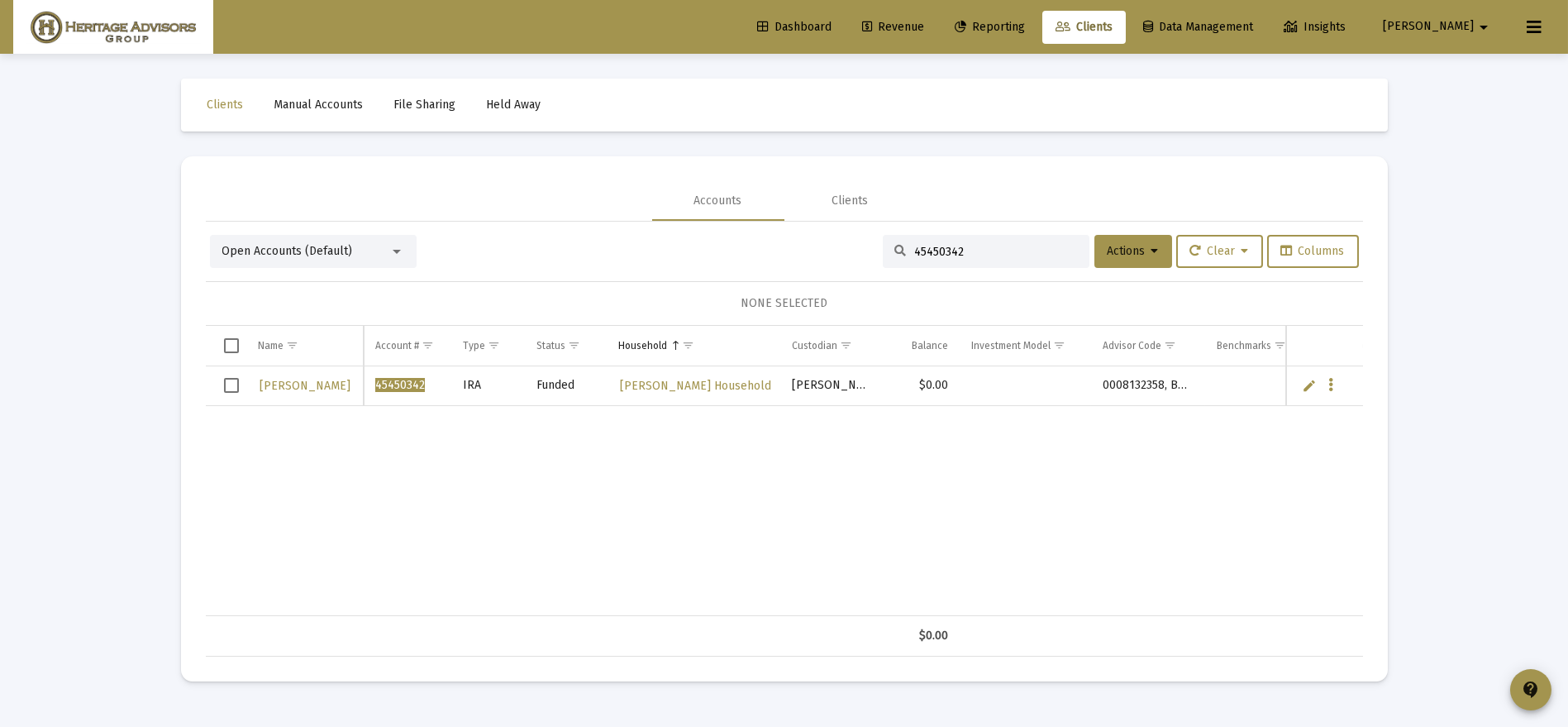
click at [924, 29] on span "Revenue" at bounding box center [893, 27] width 62 height 14
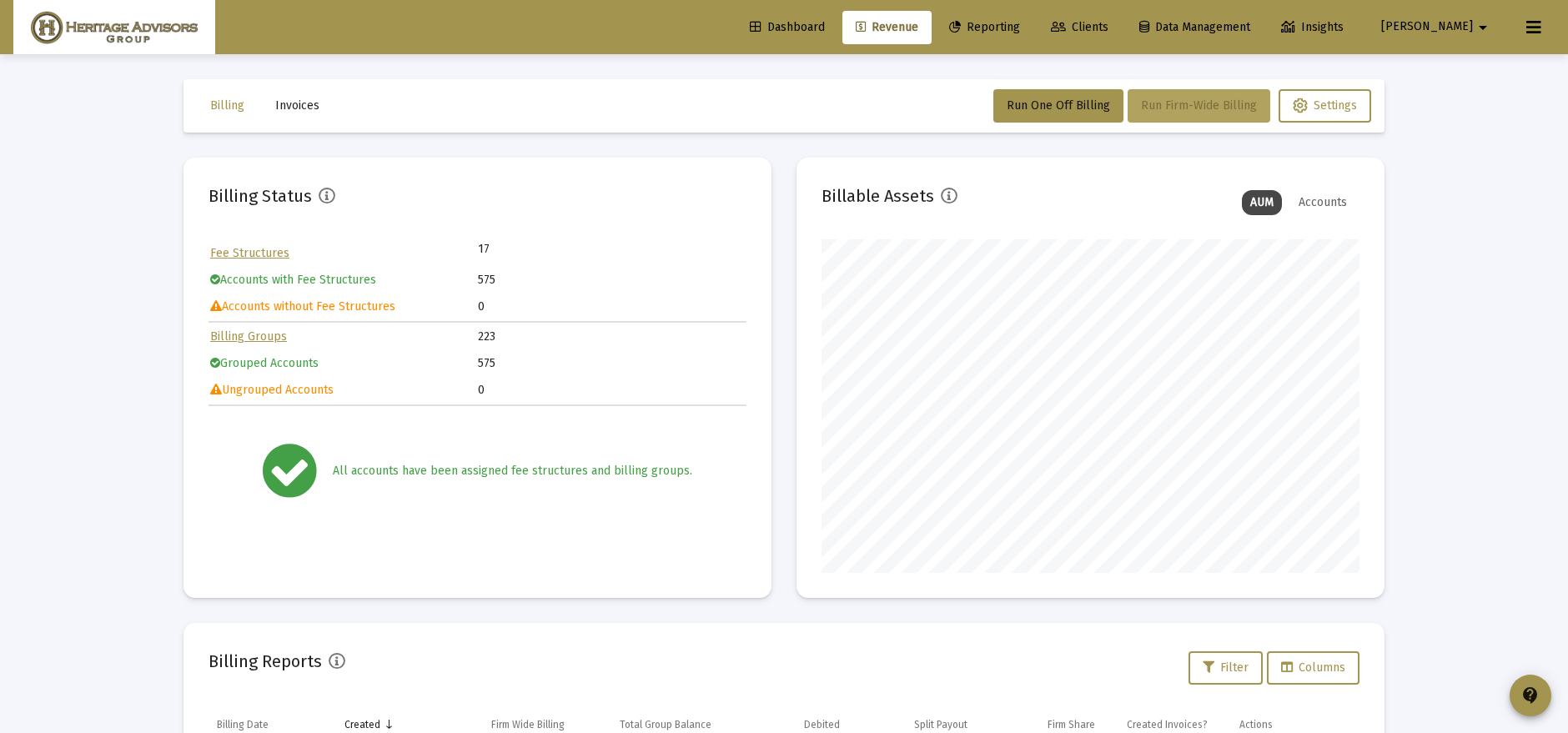
click at [1240, 101] on span "Run Firm-Wide Billing" at bounding box center [1198, 105] width 116 height 14
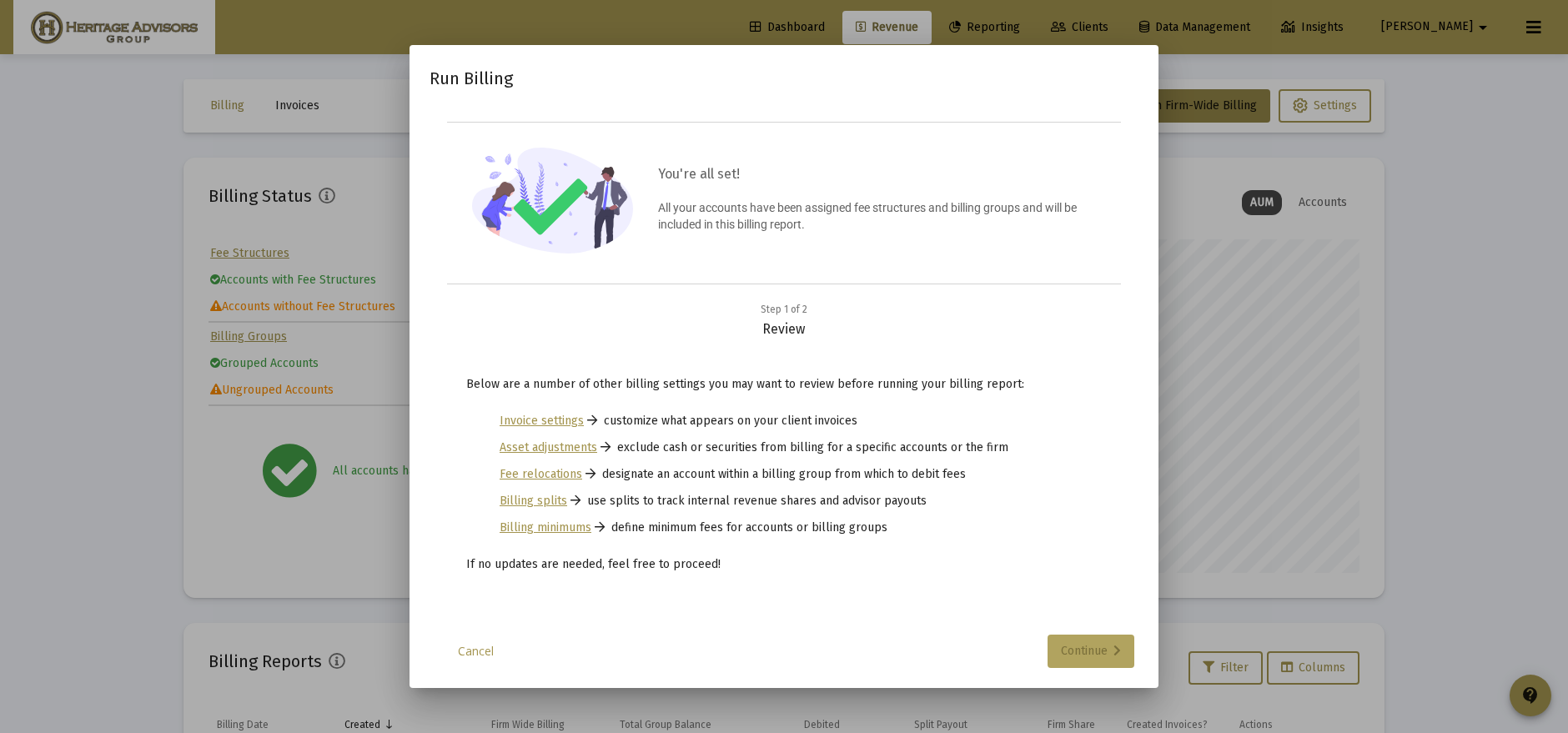
click at [1096, 654] on div "Continue" at bounding box center [1090, 651] width 60 height 33
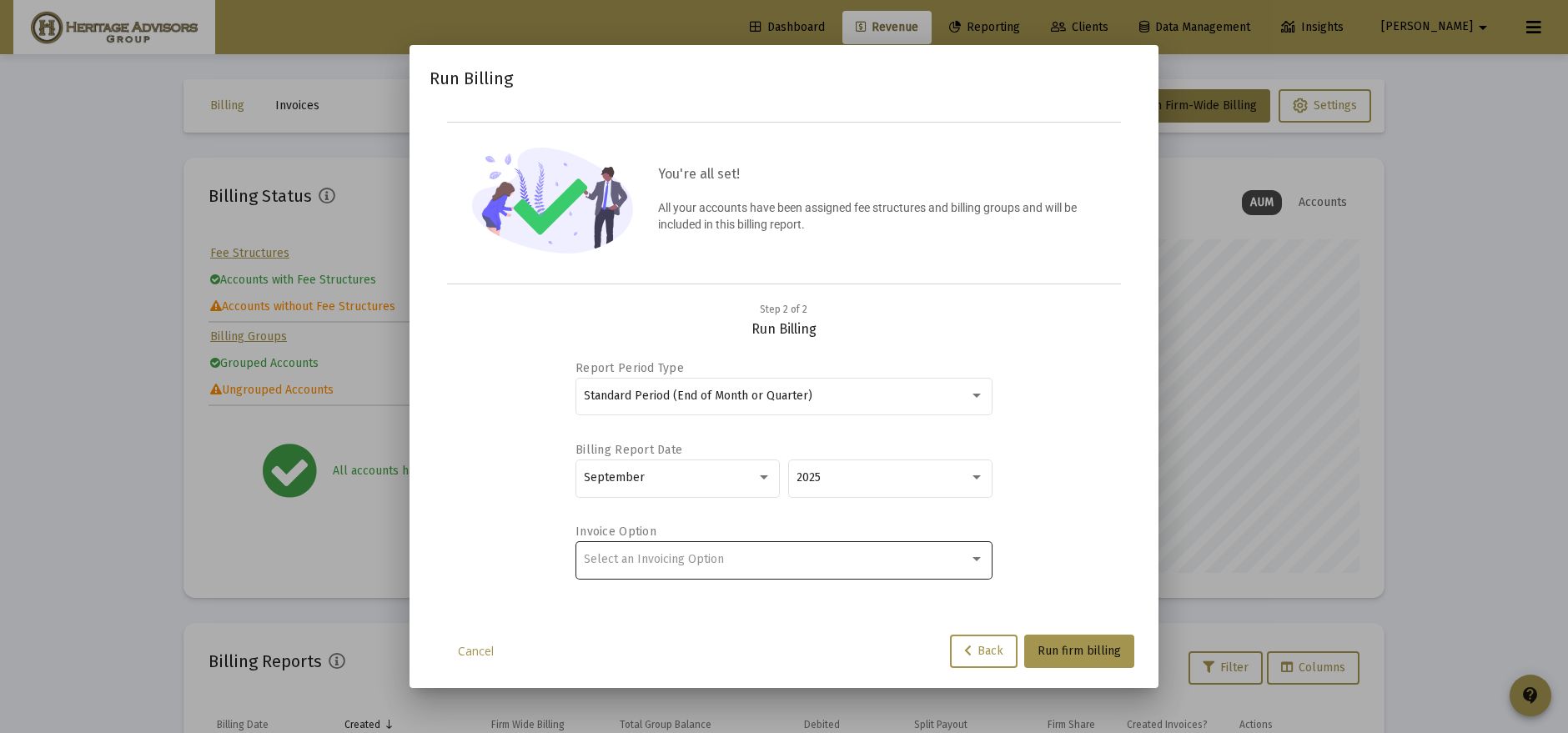
click at [985, 561] on div "Select an Invoicing Option" at bounding box center [784, 559] width 417 height 41
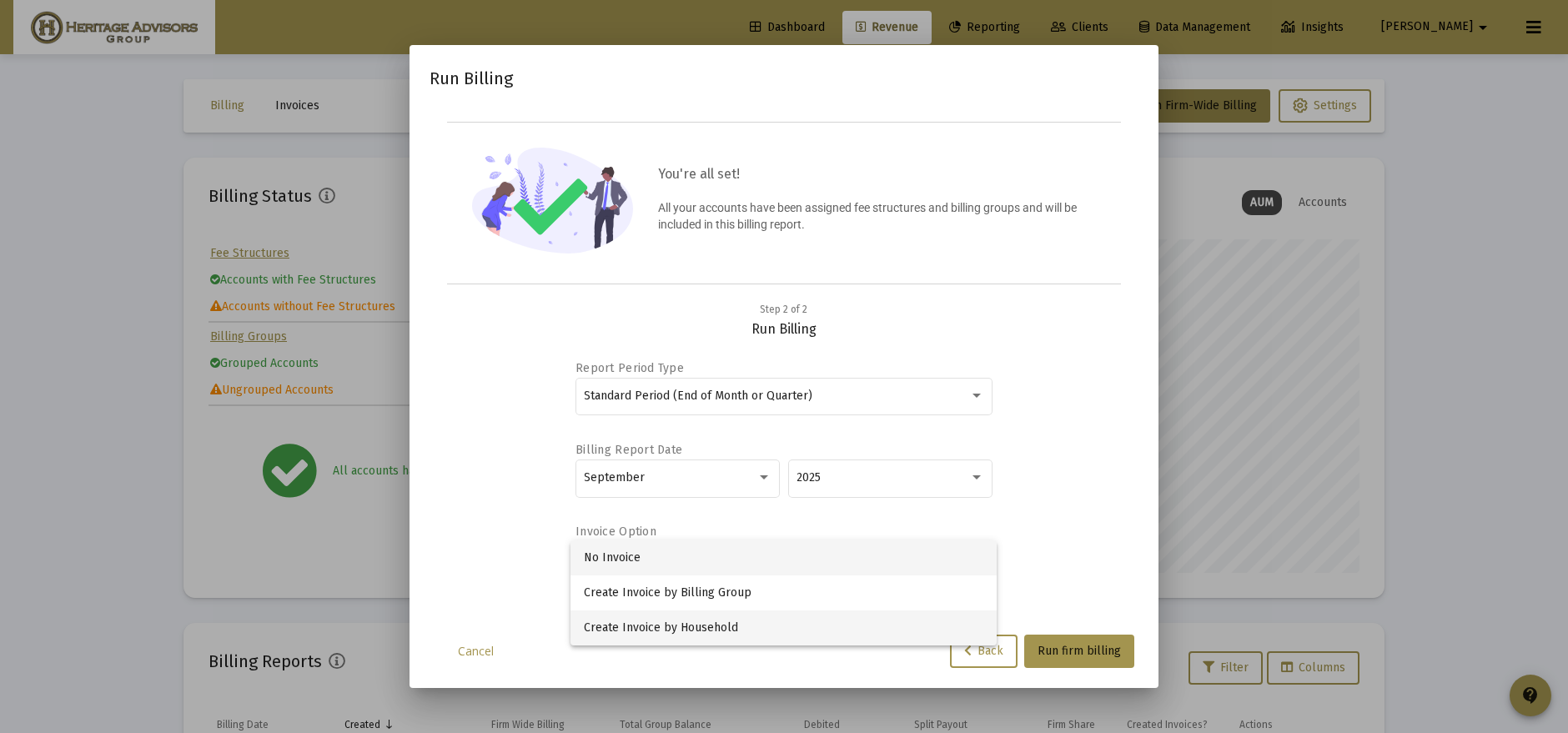
click at [627, 629] on span "Create Invoice by Household" at bounding box center [783, 628] width 399 height 35
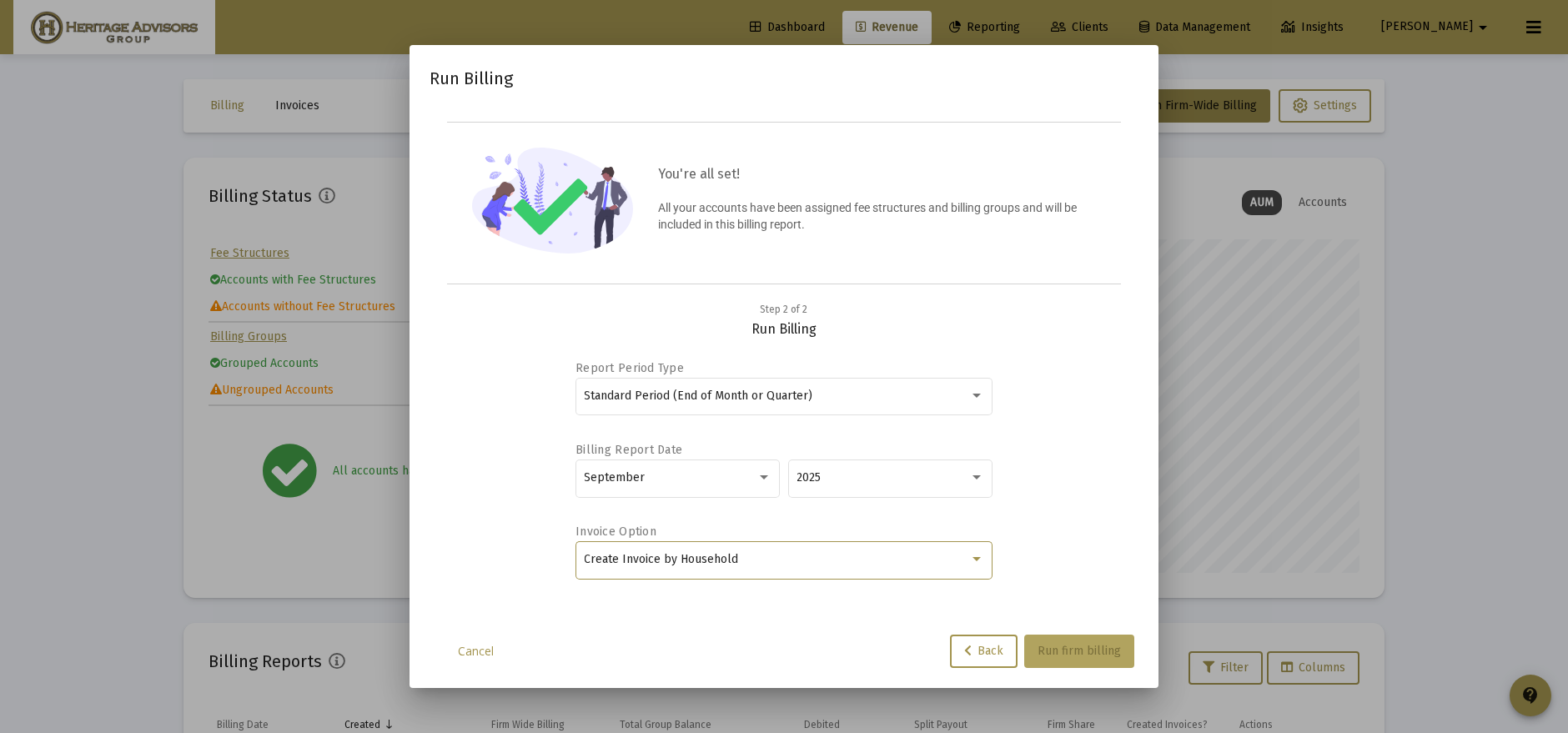
click at [1061, 655] on span "Run firm billing" at bounding box center [1079, 651] width 83 height 14
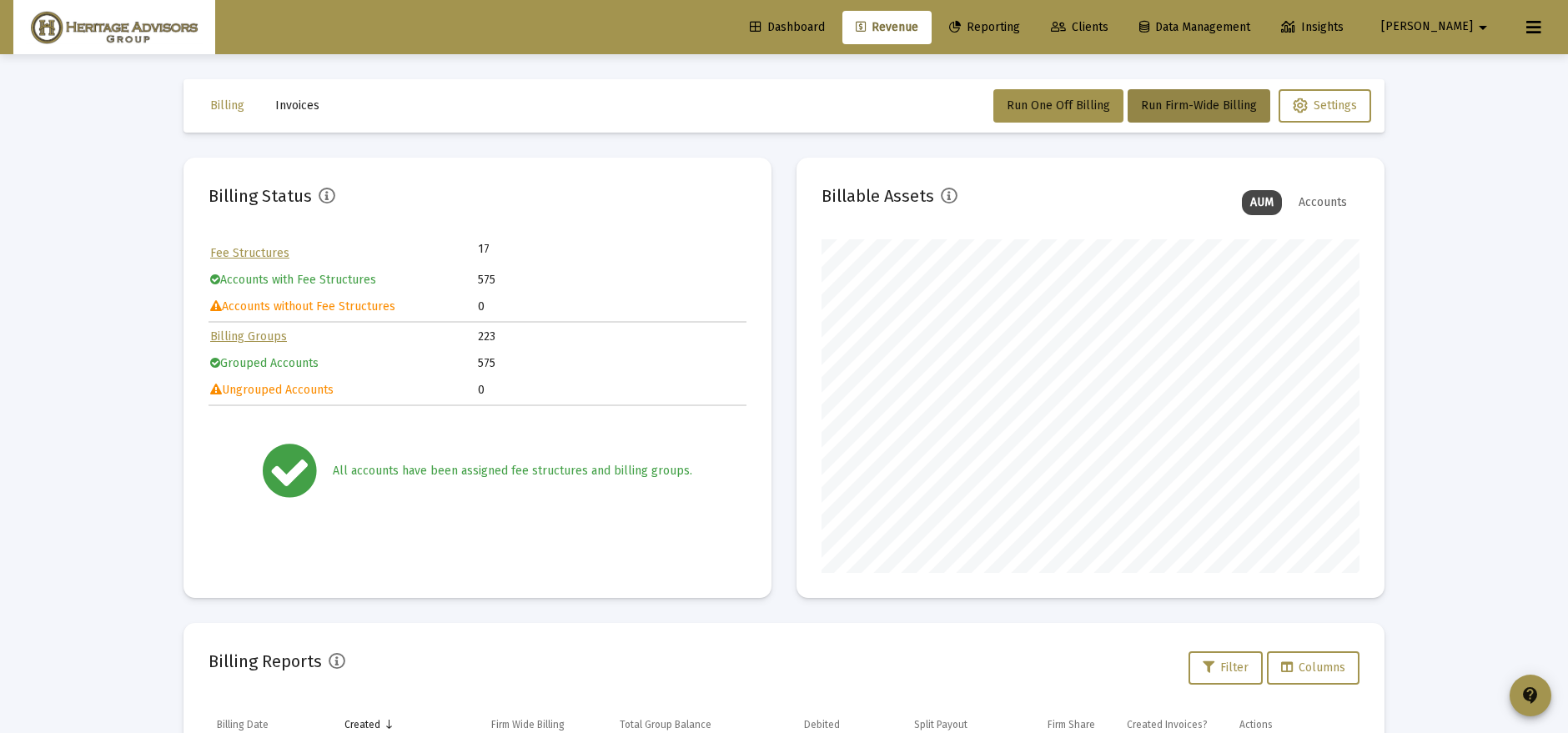
drag, startPoint x: 1061, startPoint y: 656, endPoint x: 1580, endPoint y: 632, distance: 519.6
click at [1276, 651] on div "Billing Reports Filter Columns" at bounding box center [784, 668] width 1151 height 40
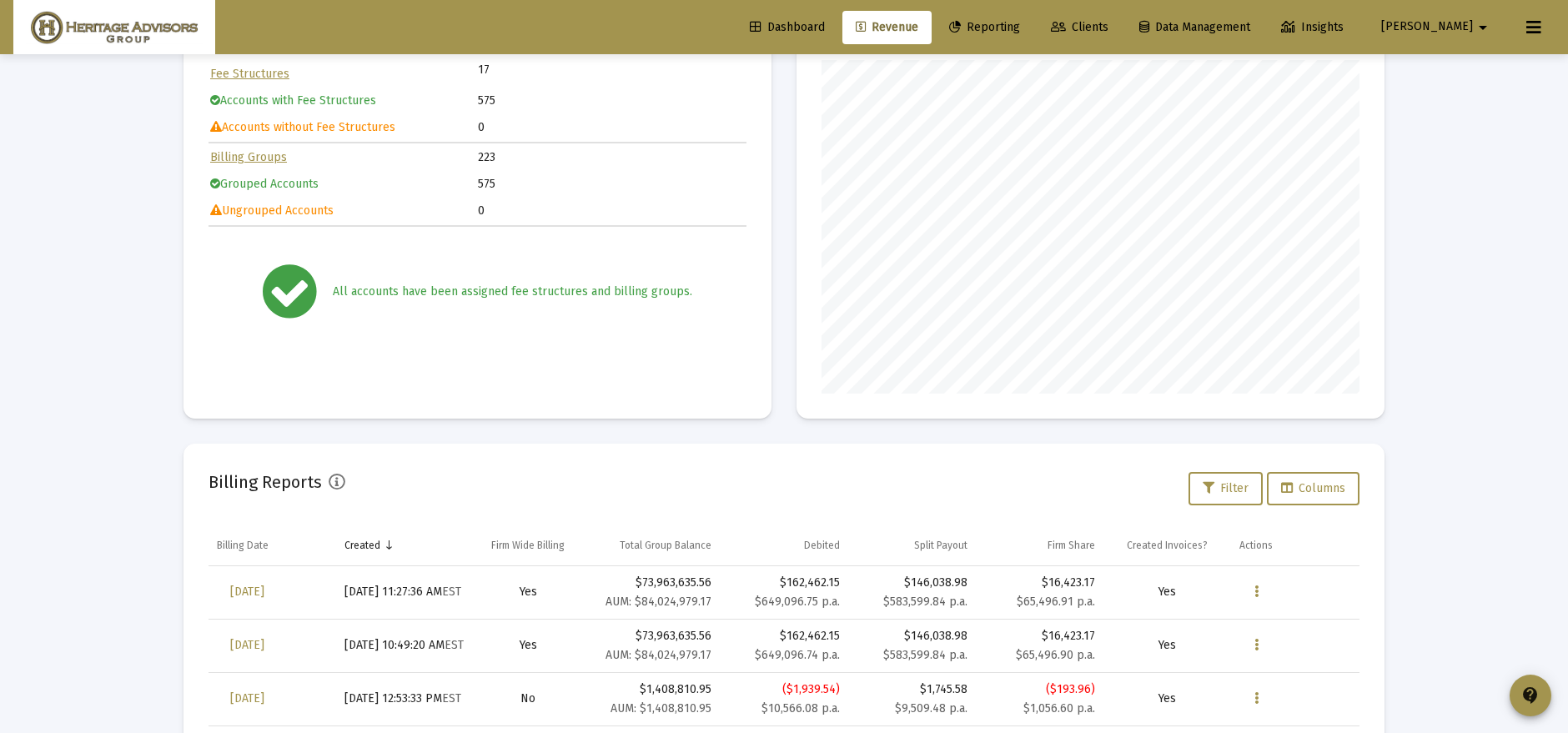
scroll to position [185, 0]
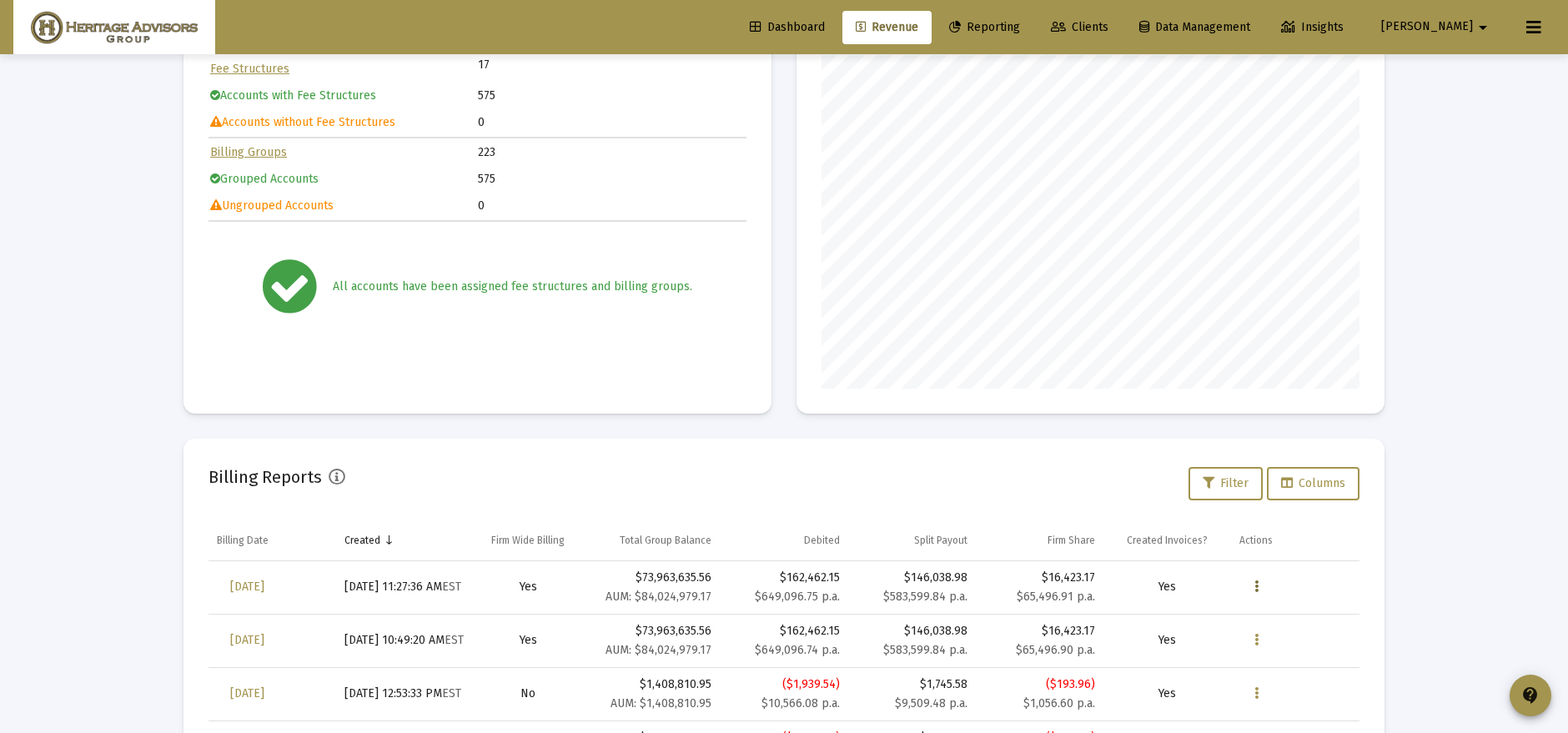
click at [1244, 585] on button "Data grid" at bounding box center [1256, 587] width 34 height 33
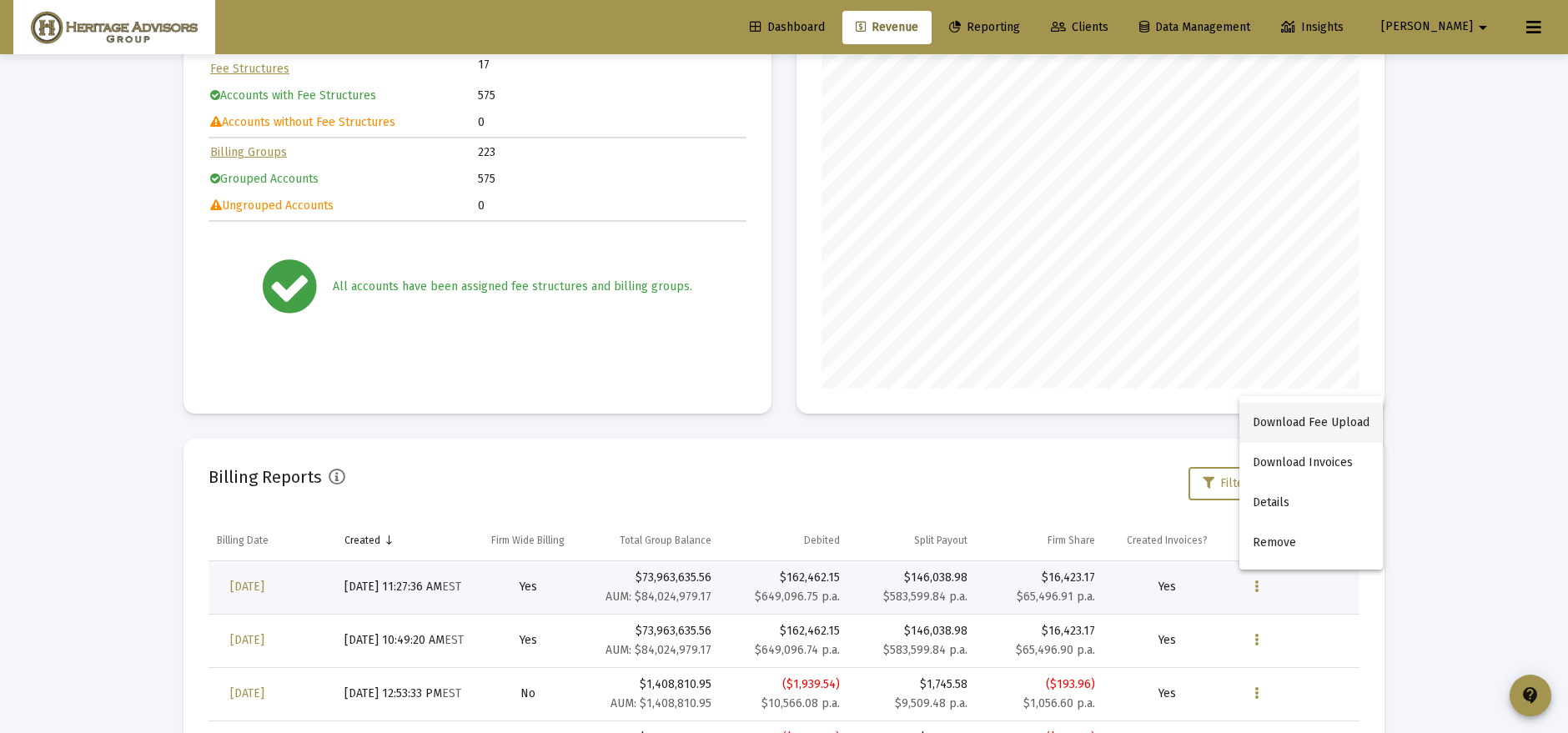
click at [1327, 430] on button "Download Fee Upload" at bounding box center [1311, 423] width 144 height 40
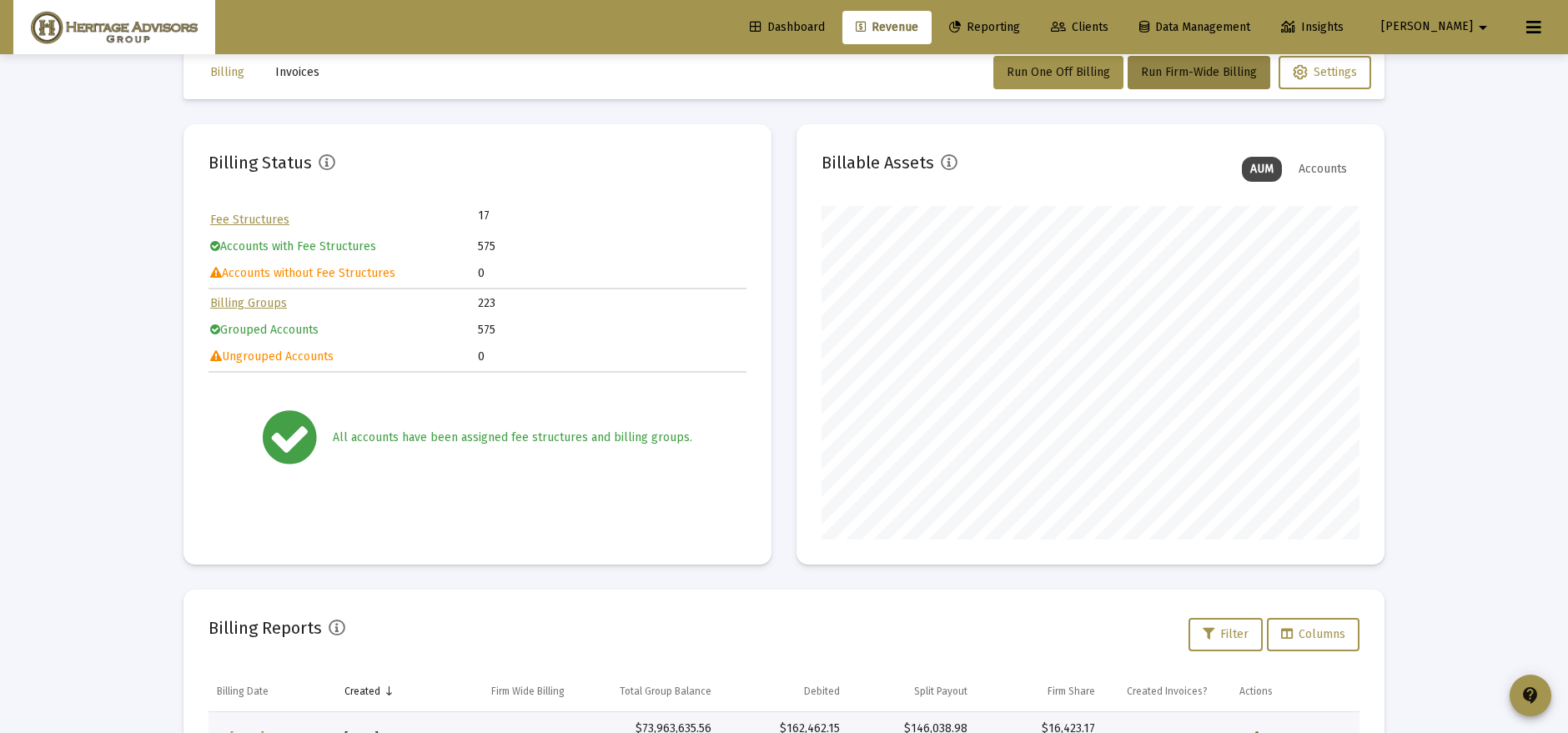
scroll to position [0, 0]
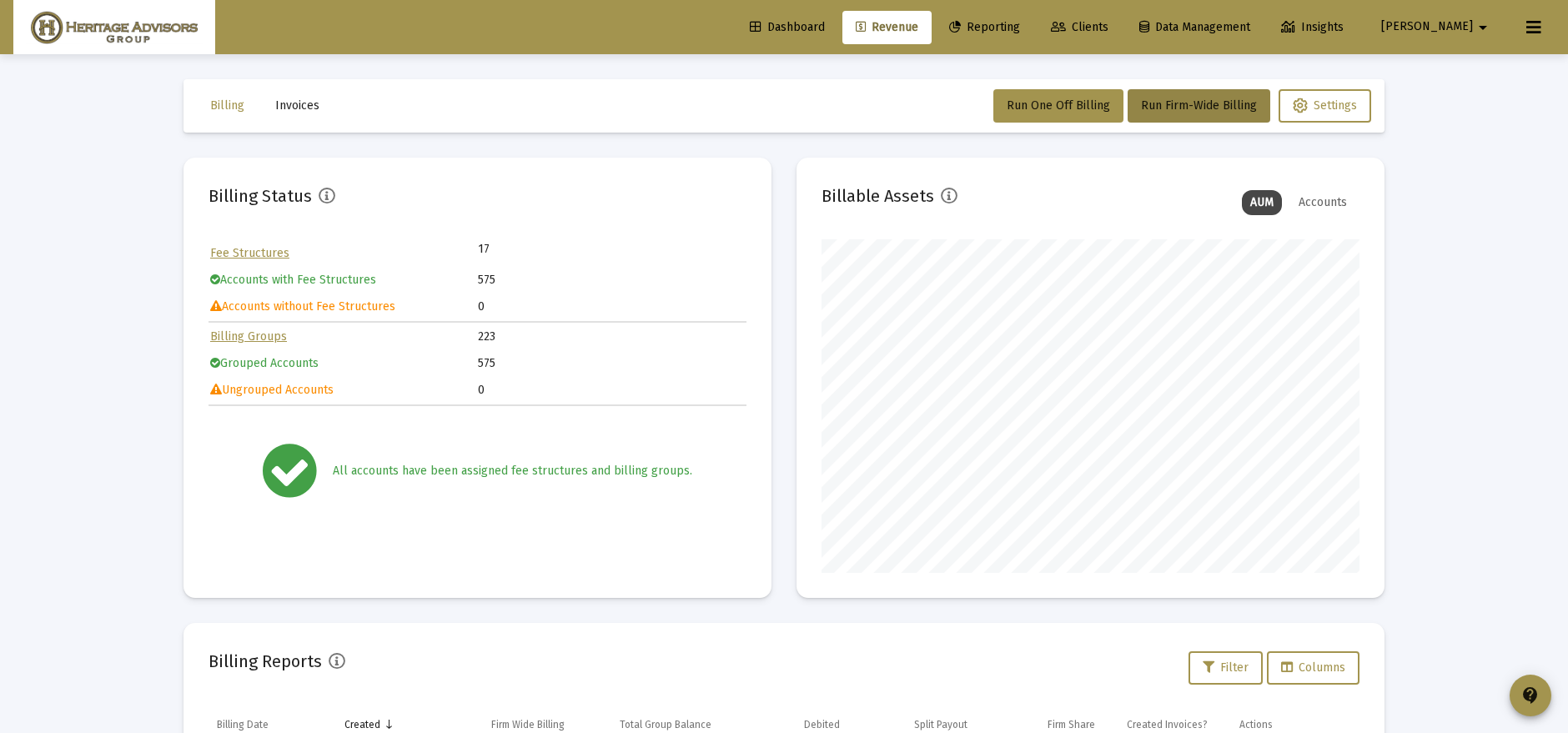
click at [1539, 38] on button at bounding box center [1534, 27] width 34 height 33
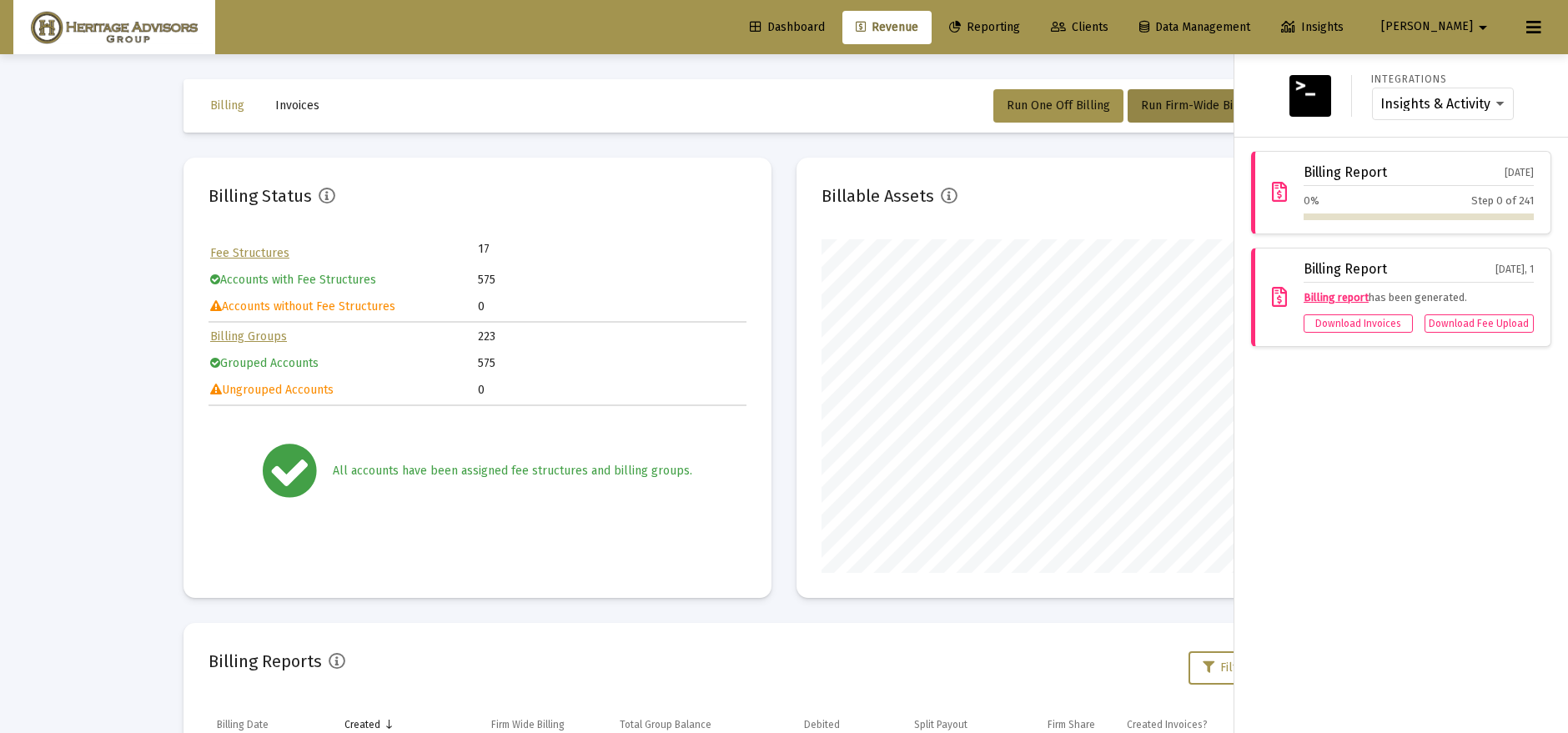
click at [1441, 32] on span "Anthony" at bounding box center [1427, 27] width 92 height 14
click at [1448, 100] on button "Logout" at bounding box center [1459, 111] width 100 height 40
